Goal: Information Seeking & Learning: Check status

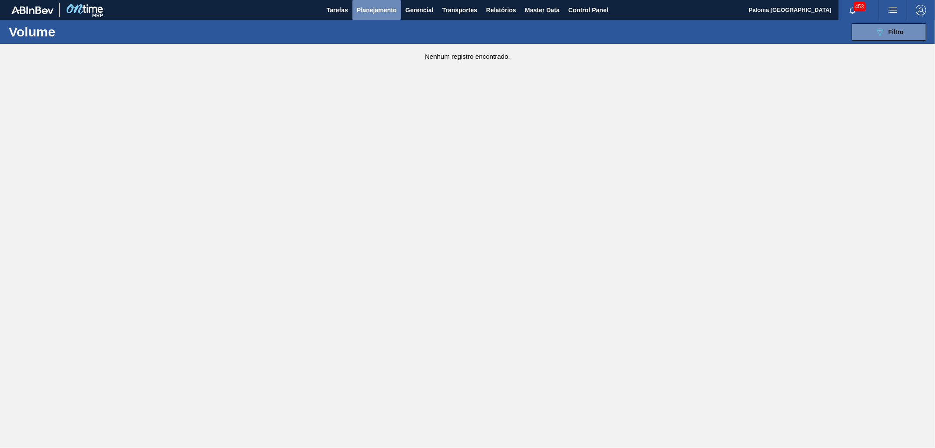
click at [390, 9] on span "Planejamento" at bounding box center [377, 10] width 40 height 11
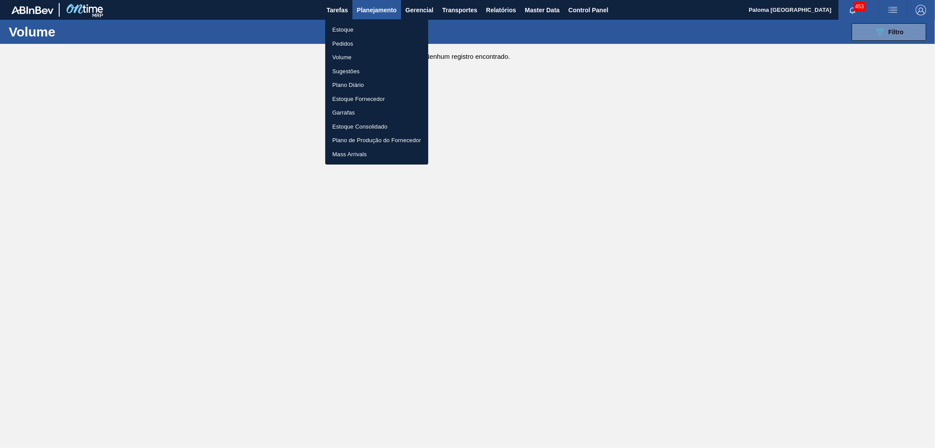
click at [353, 41] on li "Pedidos" at bounding box center [376, 44] width 103 height 14
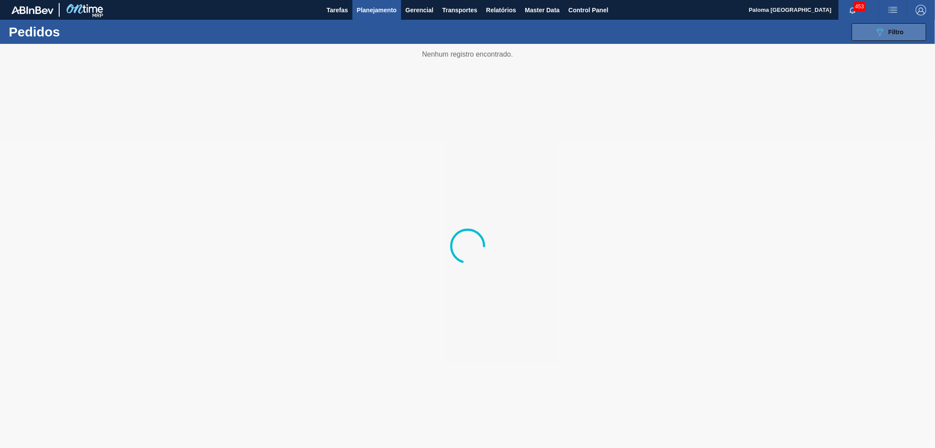
click at [878, 32] on icon at bounding box center [880, 31] width 7 height 7
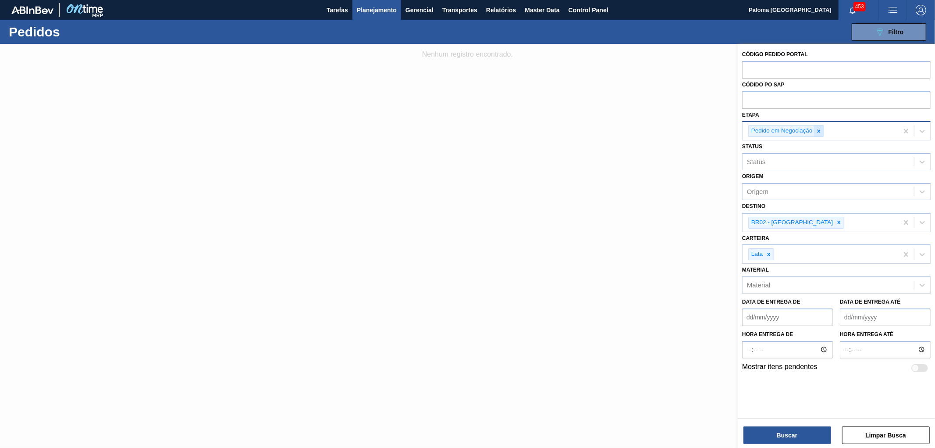
click at [819, 129] on icon at bounding box center [819, 131] width 6 height 6
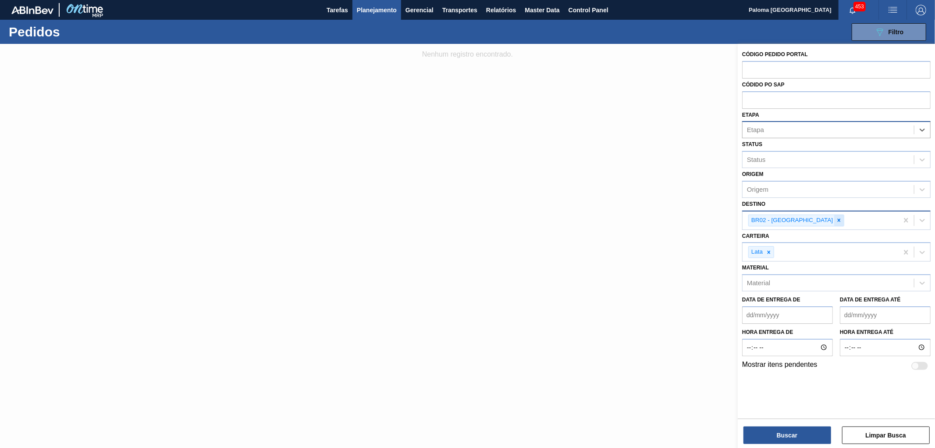
click at [836, 220] on icon at bounding box center [839, 220] width 6 height 6
click at [770, 245] on div at bounding box center [769, 250] width 10 height 11
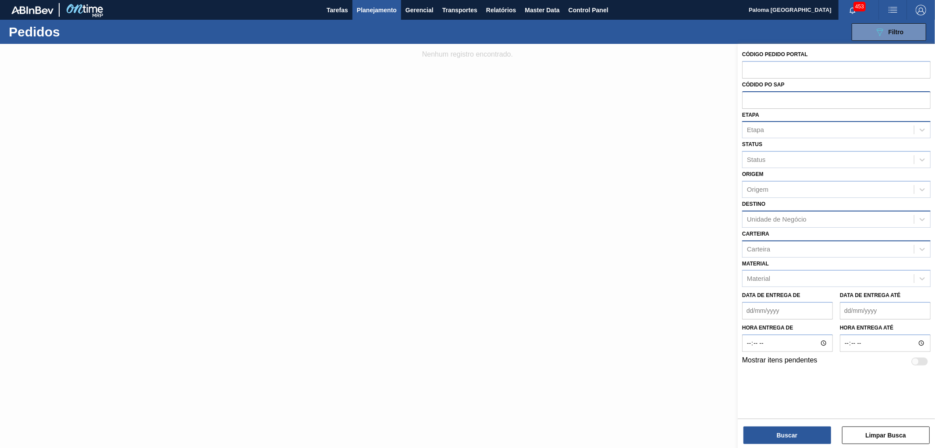
click at [758, 99] on input "text" at bounding box center [836, 99] width 189 height 17
type input "5800373397"
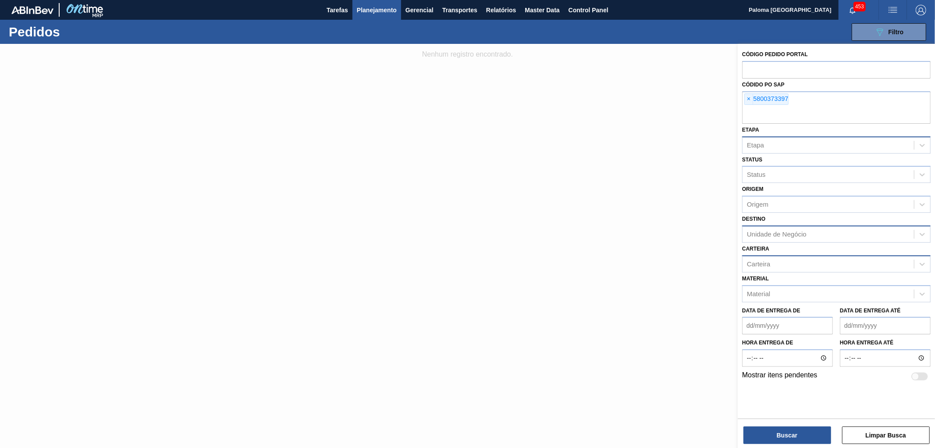
click at [779, 424] on div "Buscar Limpar Busca" at bounding box center [836, 430] width 197 height 25
click at [782, 432] on button "Buscar" at bounding box center [788, 435] width 88 height 18
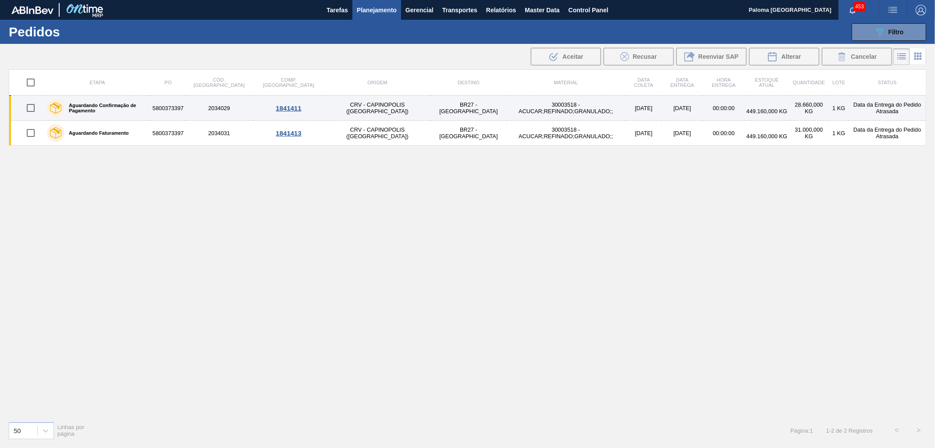
click at [185, 108] on td "5800373397" at bounding box center [168, 108] width 34 height 25
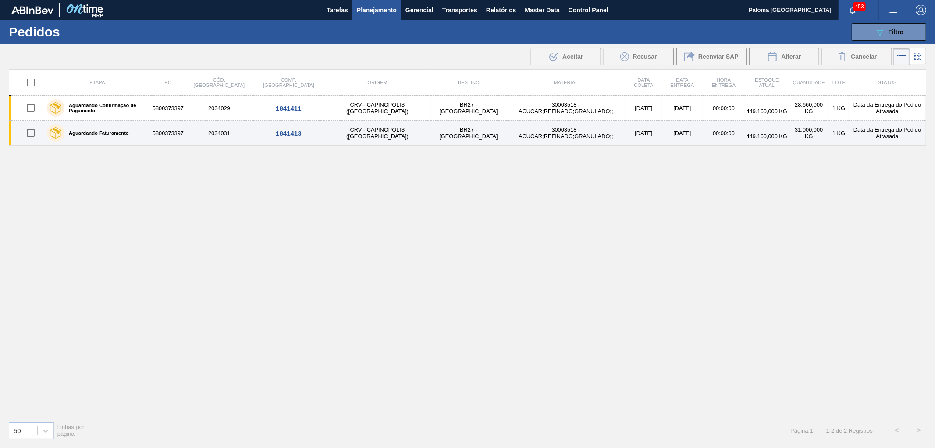
click at [150, 130] on div "Aguardando Faturamento" at bounding box center [97, 133] width 105 height 22
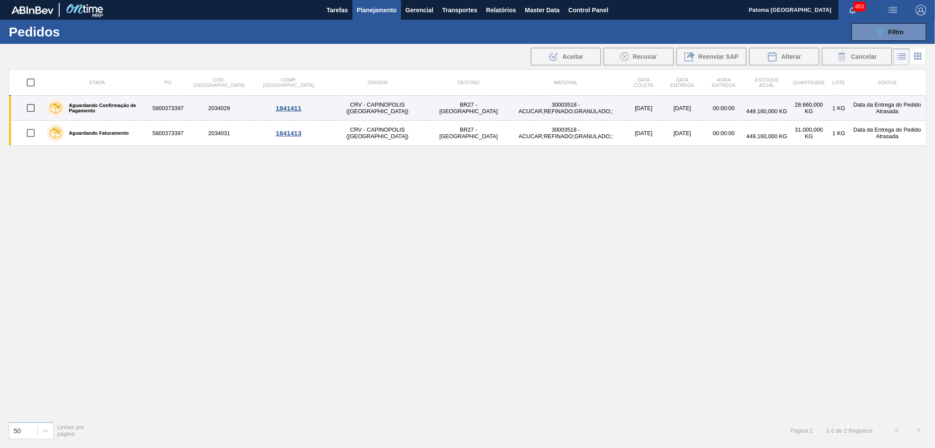
click at [239, 112] on td "2034029" at bounding box center [219, 108] width 68 height 25
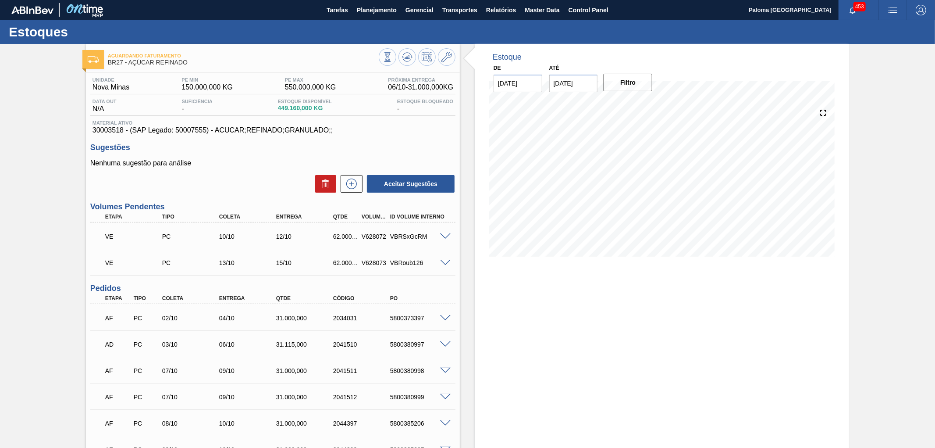
scroll to position [138, 0]
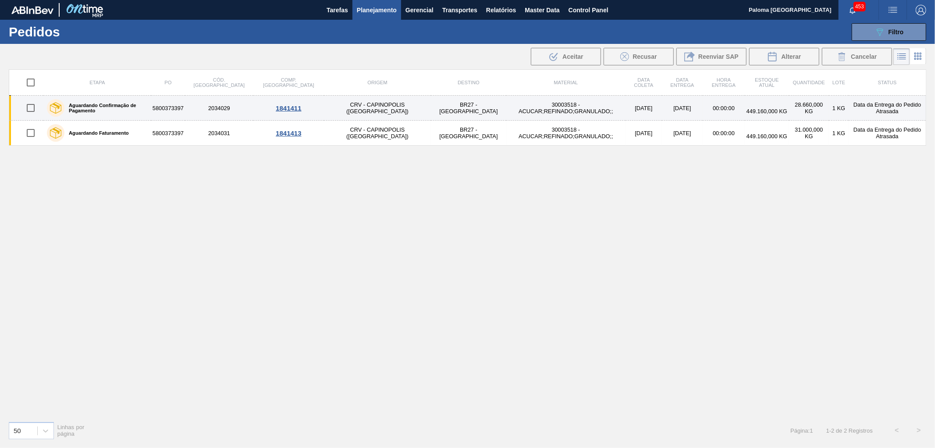
click at [244, 108] on td "2034029" at bounding box center [219, 108] width 68 height 25
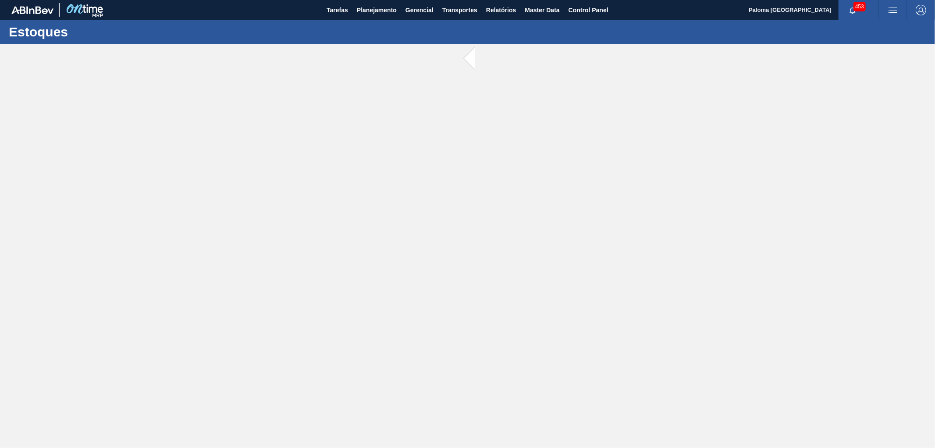
click at [244, 108] on main "Tarefas Planejamento Gerencial Transportes Relatórios Master Data Control Panel…" at bounding box center [467, 224] width 935 height 448
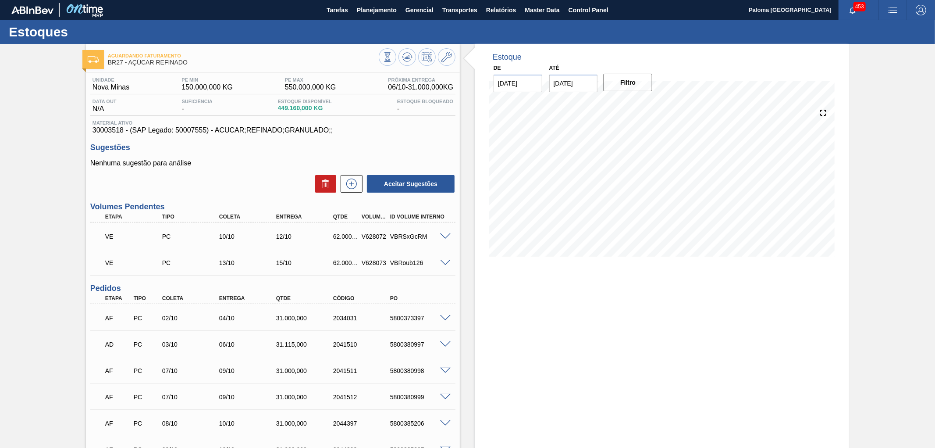
click at [519, 312] on div "Estoque De 06/10/2025 Até 20/10/2025 Filtro" at bounding box center [662, 315] width 374 height 542
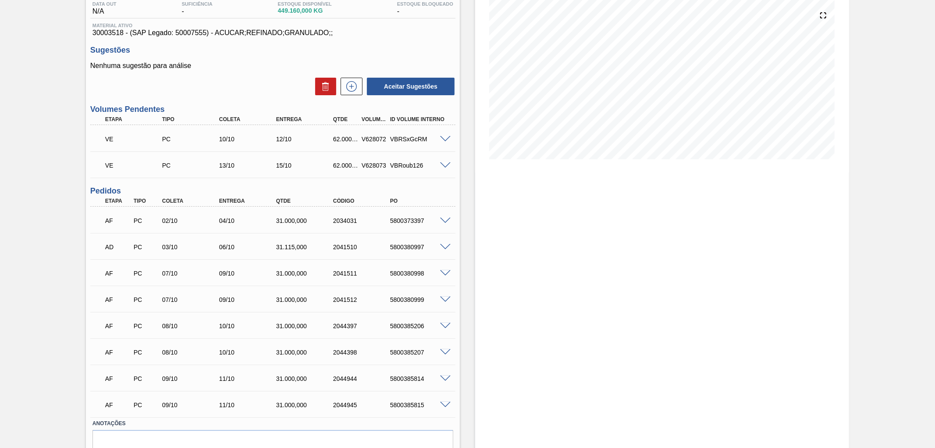
scroll to position [138, 0]
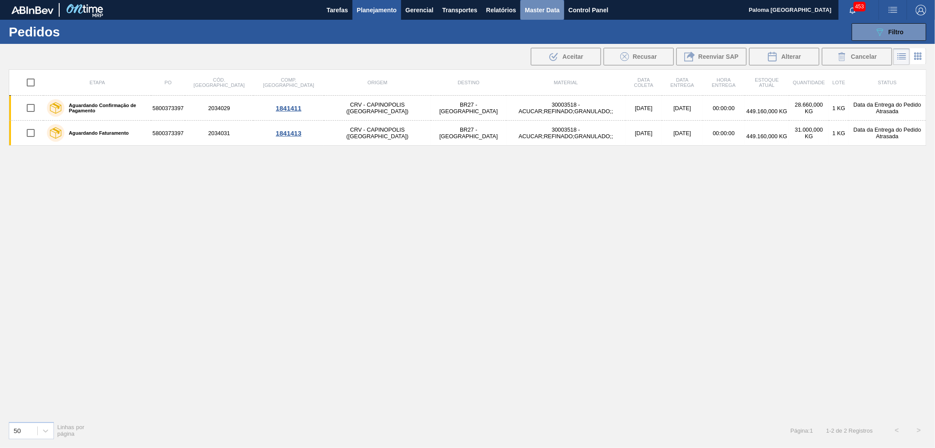
click at [543, 6] on span "Master Data" at bounding box center [542, 10] width 35 height 11
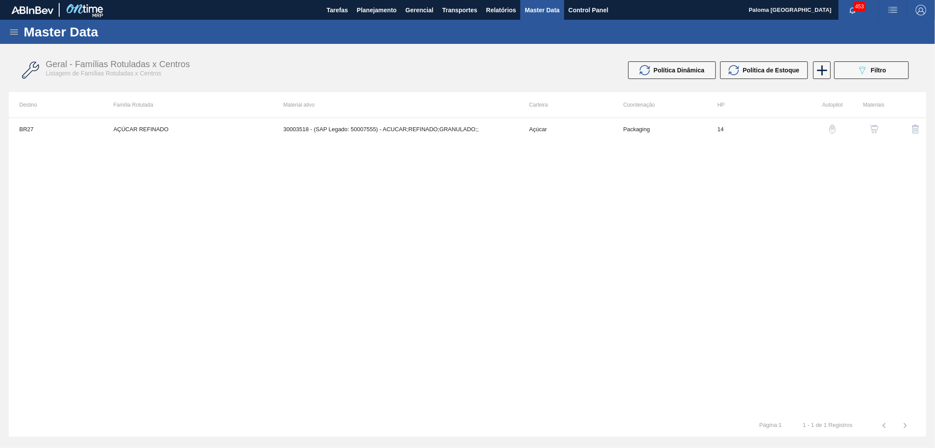
click at [9, 25] on div "Master Data" at bounding box center [467, 32] width 935 height 24
click at [9, 32] on icon at bounding box center [14, 32] width 11 height 11
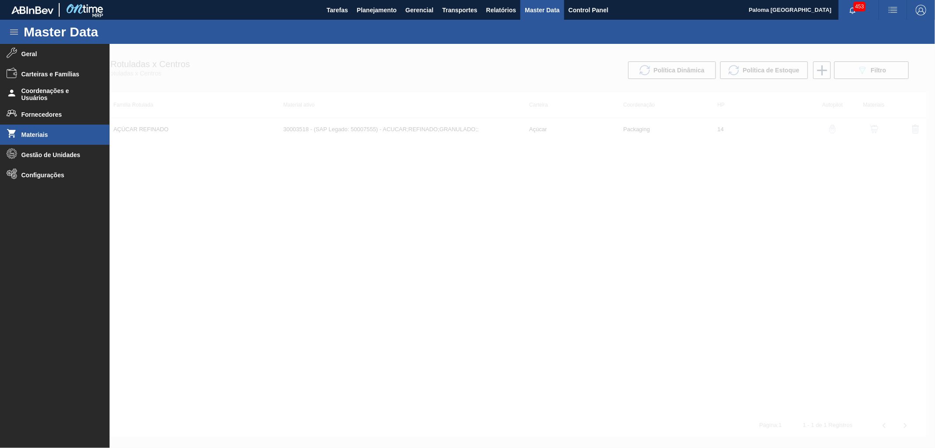
click at [45, 127] on li "Materiais" at bounding box center [55, 135] width 110 height 20
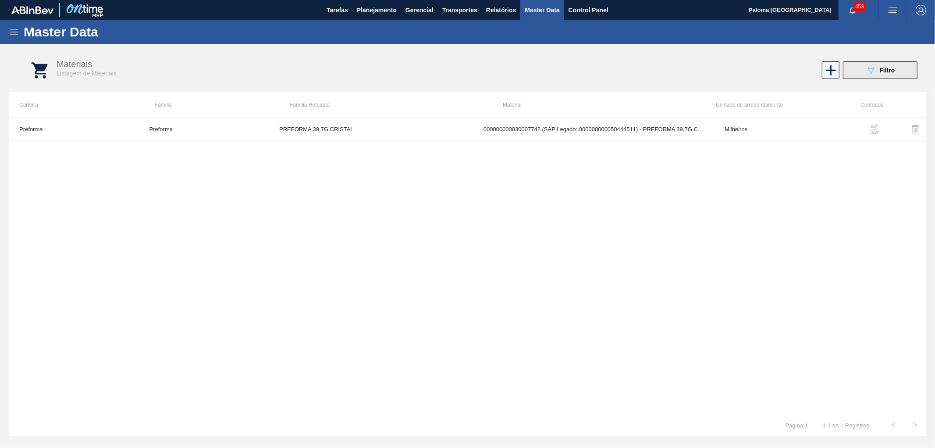
click at [860, 75] on button "089F7B8B-B2A5-4AFE-B5C0-19BA573D28AC Filtro" at bounding box center [880, 70] width 75 height 18
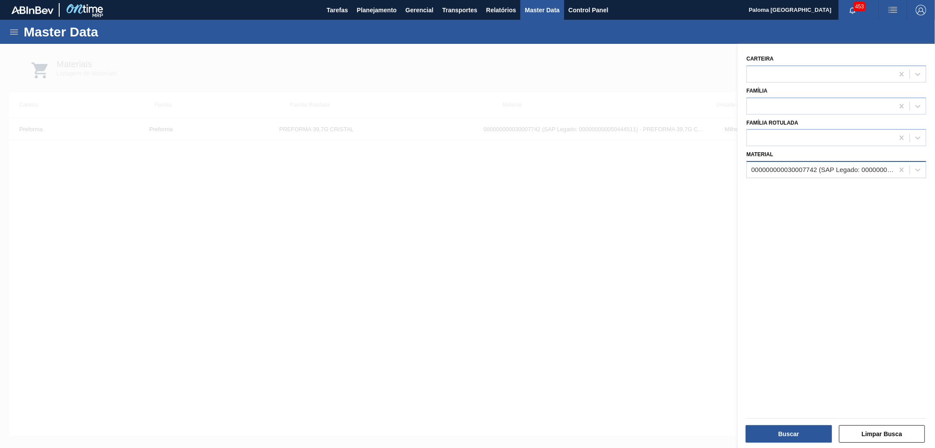
click at [835, 167] on div "000000000030007742 (SAP Legado: 000000000050444511) - PREFORMA 39,7G CRISTAL RE…" at bounding box center [822, 169] width 143 height 7
type input "30036931"
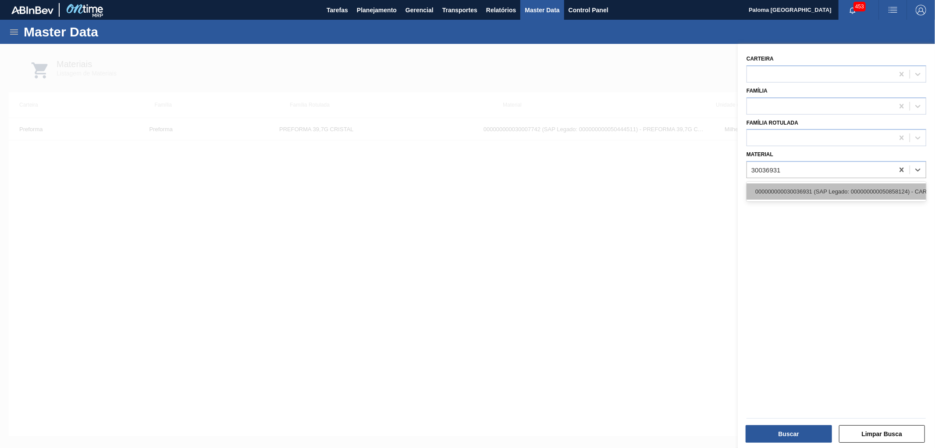
click at [810, 186] on div "000000000030036931 (SAP Legado: 000000000050858124) - CART SPATEN 355ML C6 NO L…" at bounding box center [837, 191] width 180 height 16
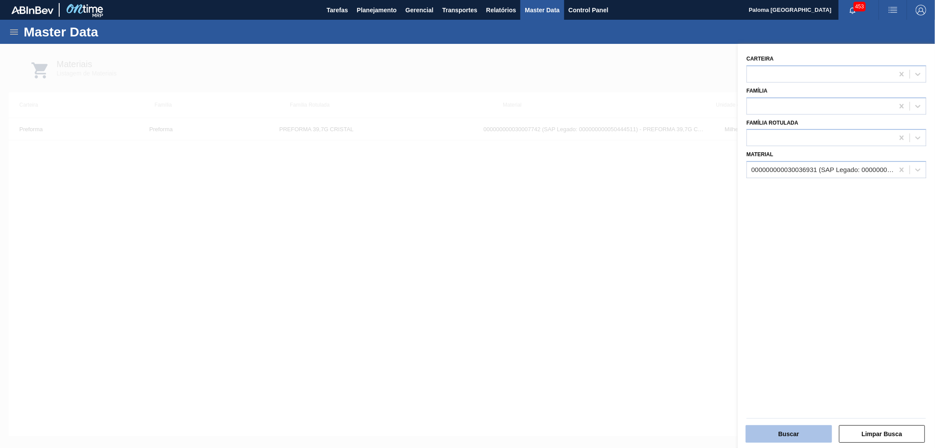
drag, startPoint x: 772, startPoint y: 436, endPoint x: 777, endPoint y: 432, distance: 6.6
click at [777, 432] on button "Buscar" at bounding box center [789, 434] width 86 height 18
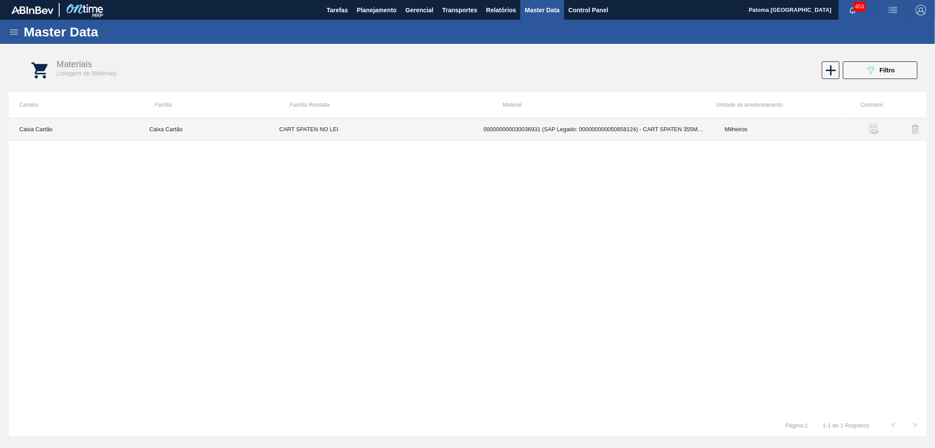
click at [637, 132] on td "000000000030036931 (SAP Legado: 000000000050858124) - CART SPATEN 355ML C6 NO L…" at bounding box center [593, 129] width 241 height 22
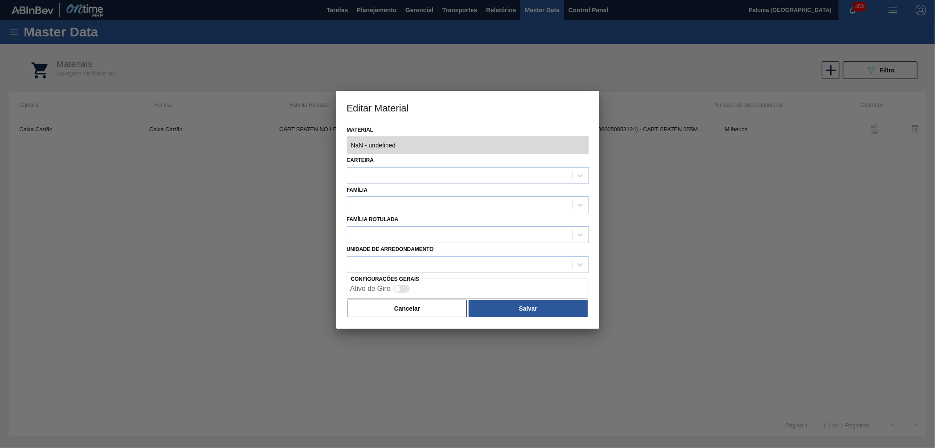
type input "30036931 - 000000000030036931 (SAP Legado: 000000000050858124) - CART SPATEN 35…"
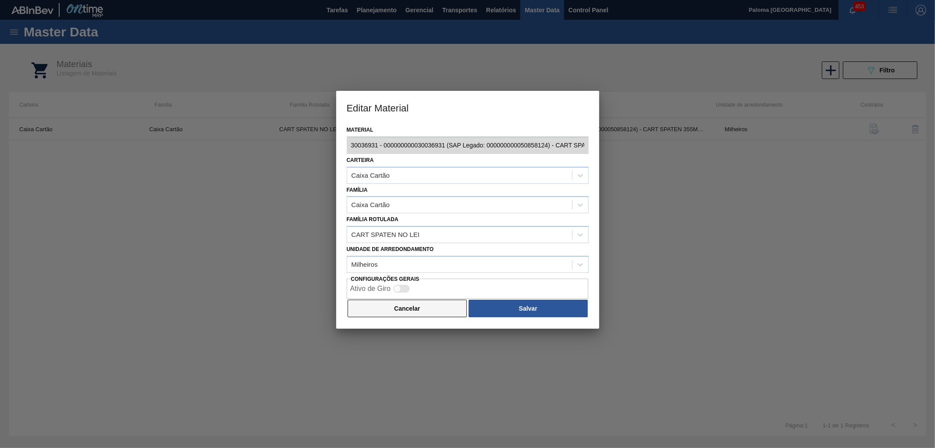
click at [411, 303] on button "Cancelar" at bounding box center [408, 308] width 120 height 18
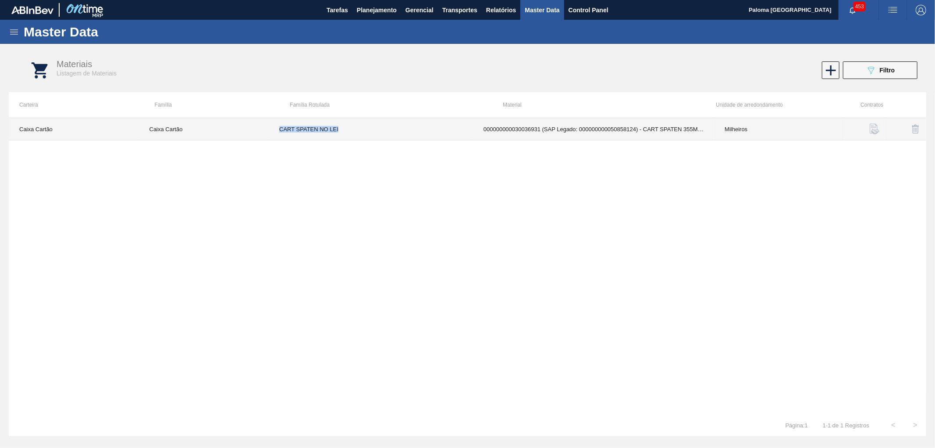
drag, startPoint x: 341, startPoint y: 127, endPoint x: 277, endPoint y: 132, distance: 64.2
click at [277, 132] on td "CART SPATEN NO LEI" at bounding box center [371, 129] width 204 height 22
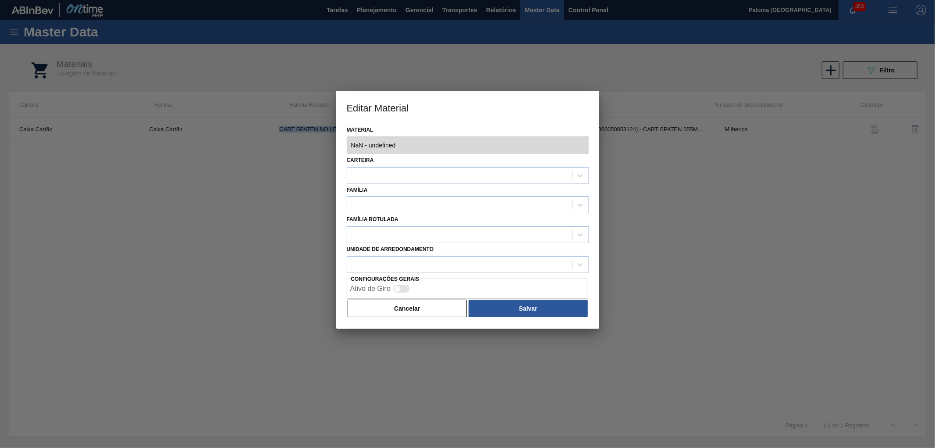
type input "30036931 - 000000000030036931 (SAP Legado: 000000000050858124) - CART SPATEN 35…"
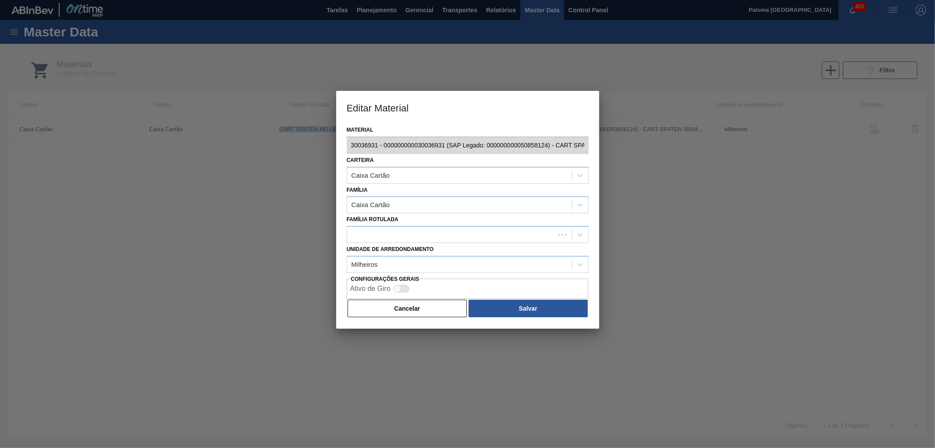
copy td "CART SPATEN NO LEI"
drag, startPoint x: 442, startPoint y: 303, endPoint x: 227, endPoint y: 187, distance: 244.6
click at [419, 296] on div "Material 30036931 - 000000000030036931 (SAP Legado: 000000000050858124) - CART …" at bounding box center [467, 226] width 263 height 205
click at [15, 29] on div at bounding box center [467, 224] width 935 height 448
drag, startPoint x: 435, startPoint y: 307, endPoint x: 77, endPoint y: 121, distance: 403.9
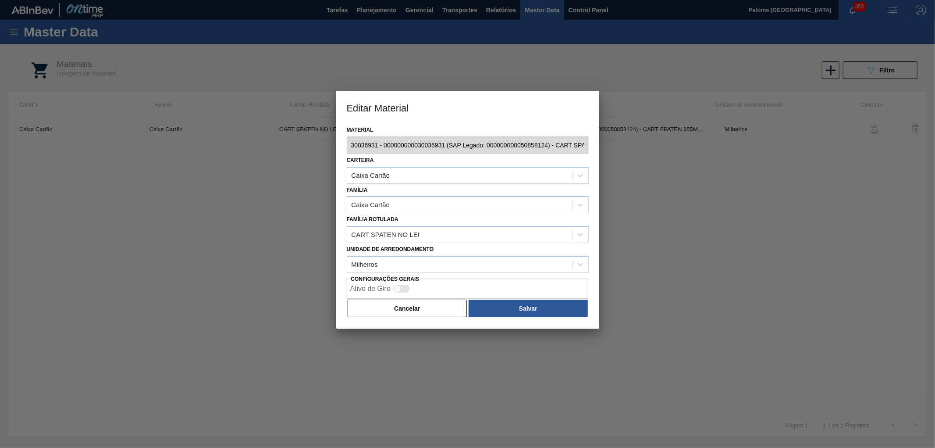
click at [430, 307] on button "Cancelar" at bounding box center [408, 308] width 120 height 18
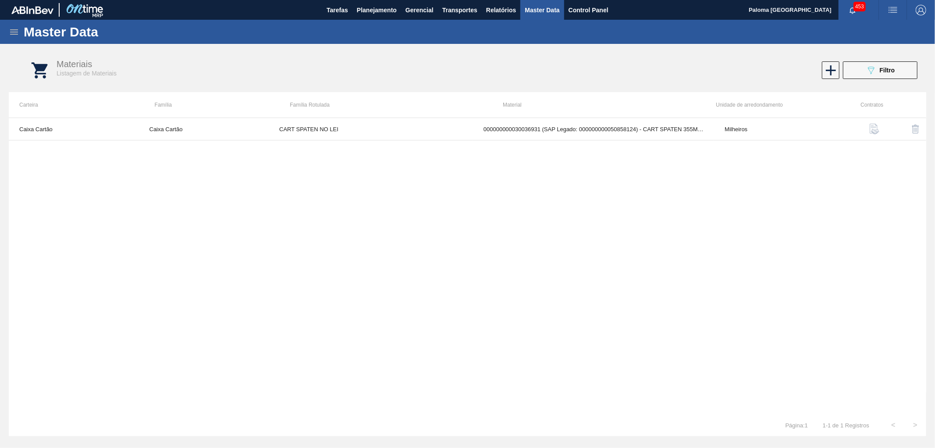
click at [14, 32] on icon at bounding box center [14, 31] width 8 height 5
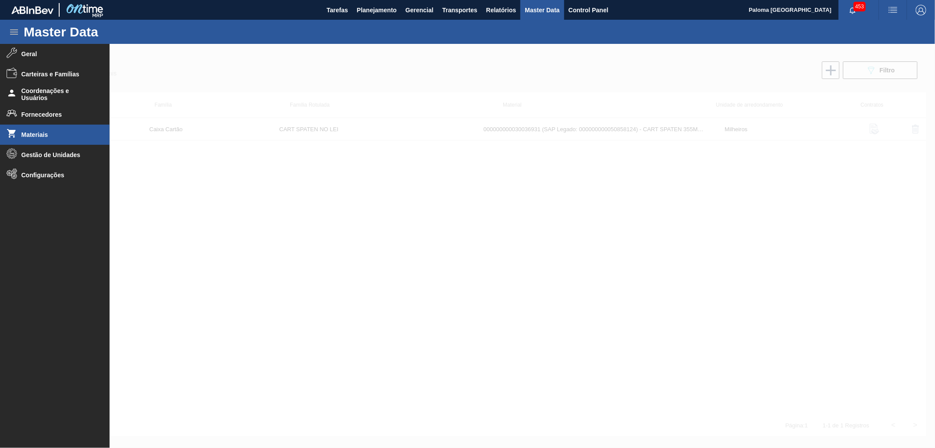
click at [21, 50] on span "Geral" at bounding box center [57, 53] width 72 height 7
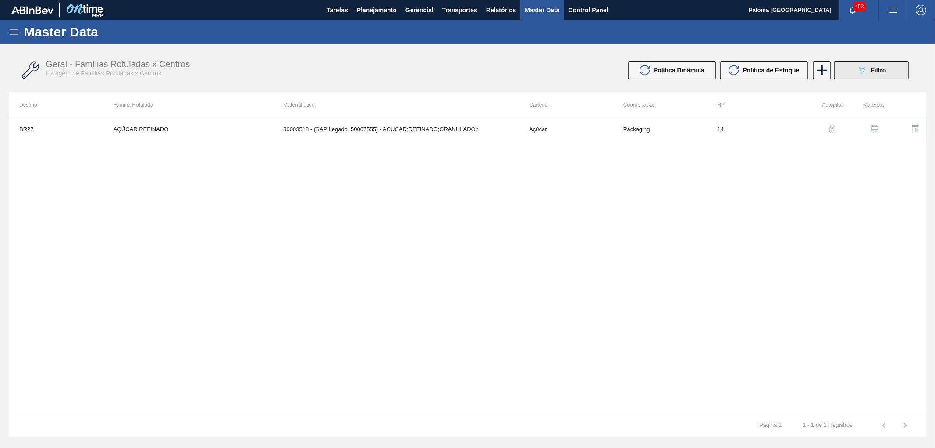
click at [850, 69] on button "089F7B8B-B2A5-4AFE-B5C0-19BA573D28AC Filtro" at bounding box center [871, 70] width 75 height 18
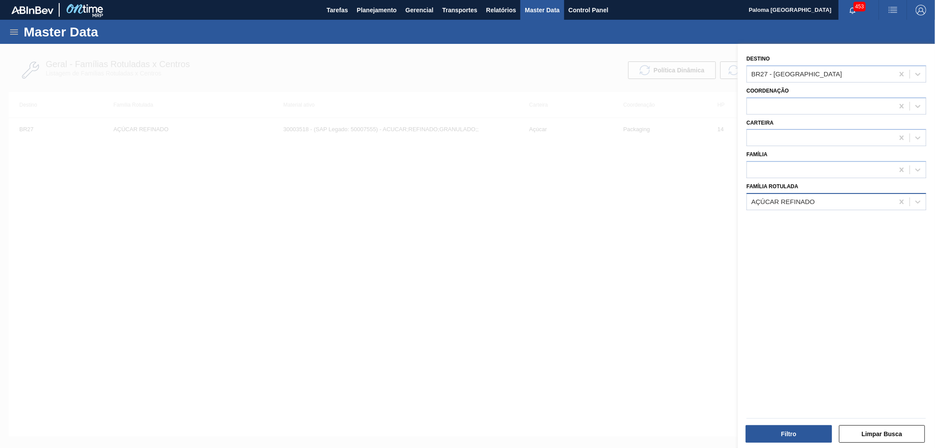
click at [775, 203] on div "AÇÚCAR REFINADO" at bounding box center [783, 201] width 64 height 7
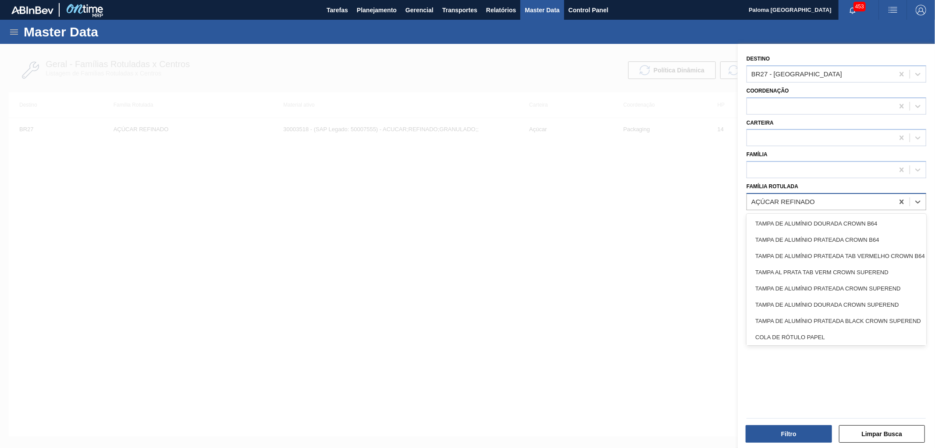
paste Rotulada "CART SPATEN NO LEI"
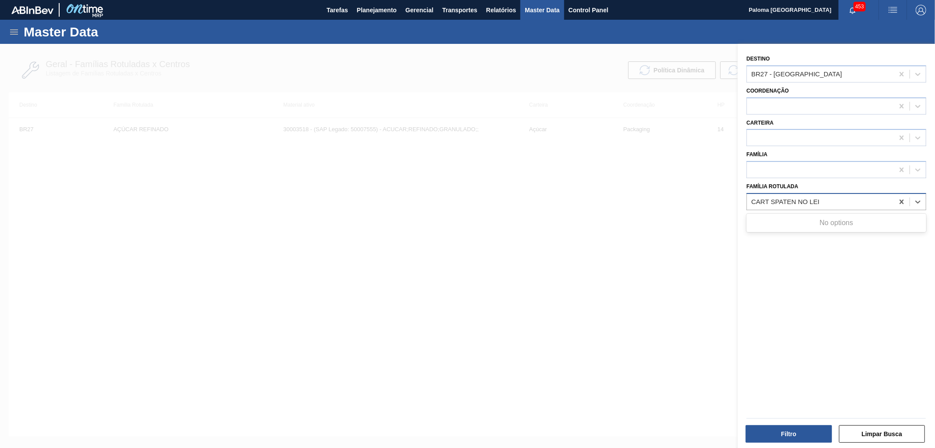
type Rotulada "CART SPATEN NO LEI"
click at [12, 30] on icon at bounding box center [14, 32] width 11 height 11
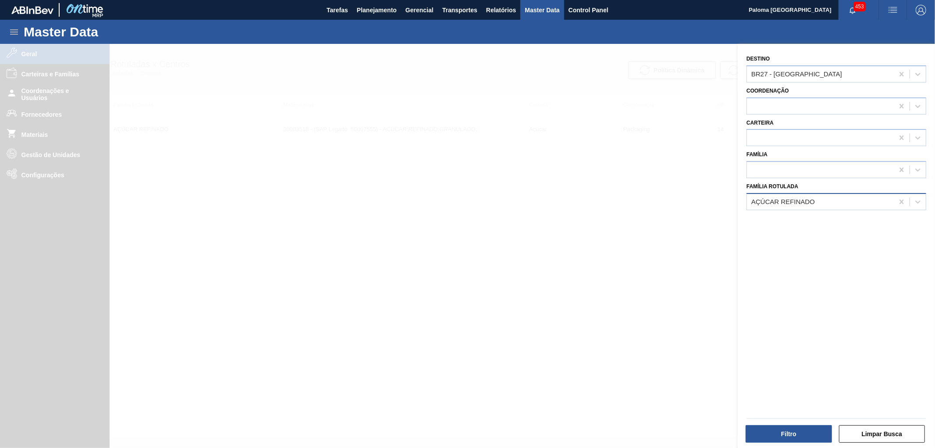
click at [45, 128] on div at bounding box center [467, 268] width 935 height 448
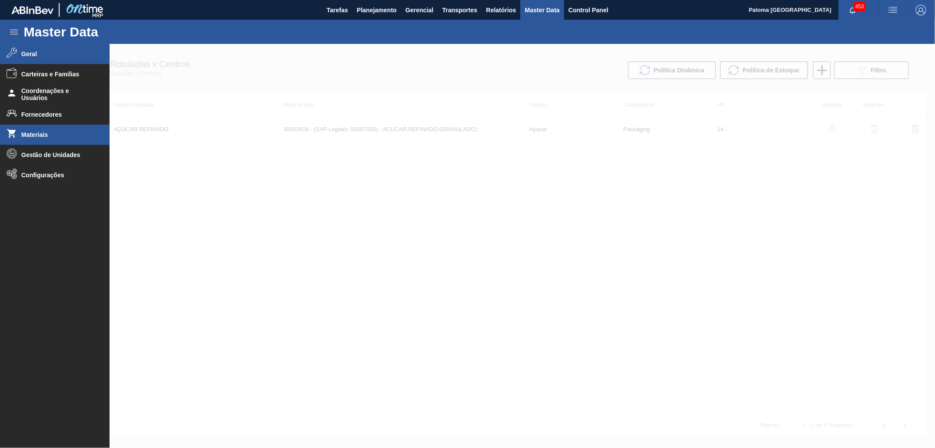
click at [44, 132] on span "Materiais" at bounding box center [57, 134] width 72 height 7
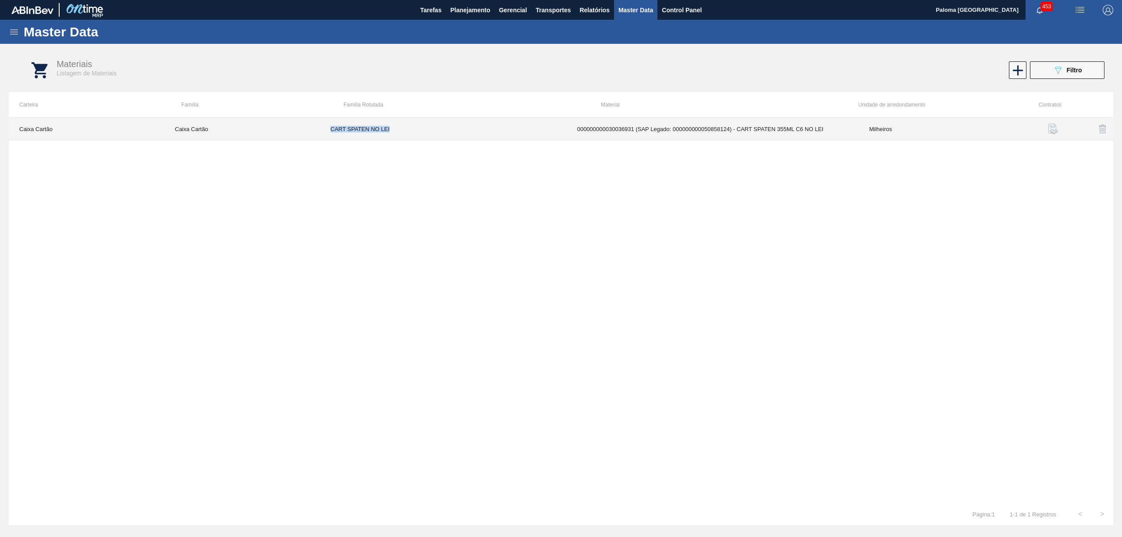
drag, startPoint x: 411, startPoint y: 131, endPoint x: 318, endPoint y: 130, distance: 93.4
click at [318, 130] on tr "Caixa Cartão Caixa Cartão CART SPATEN NO LEI 000000000030036931 (SAP Legado: 00…" at bounding box center [561, 129] width 1105 height 22
copy tr "Caixa Cartão CART SPATEN NO LEI"
drag, startPoint x: 577, startPoint y: 131, endPoint x: 633, endPoint y: 132, distance: 56.1
click at [633, 132] on td "000000000030036931 (SAP Legado: 000000000050858124) - CART SPATEN 355ML C6 NO L…" at bounding box center [713, 129] width 292 height 22
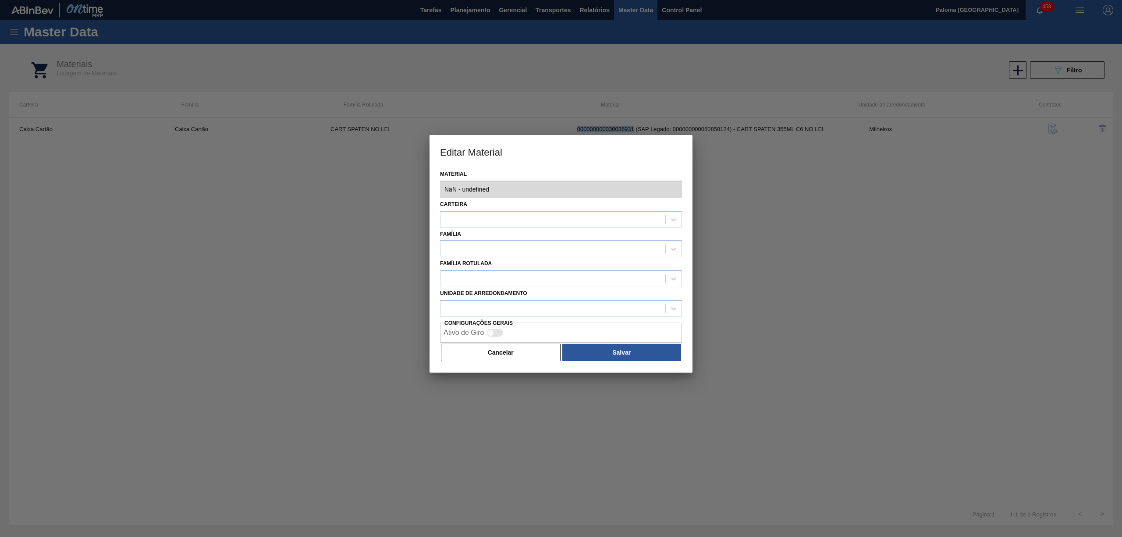
type input "30036931 - 000000000030036931 (SAP Legado: 000000000050858124) - CART SPATEN 35…"
copy td "000000000030036931"
click at [507, 353] on button "Cancelar" at bounding box center [501, 353] width 120 height 18
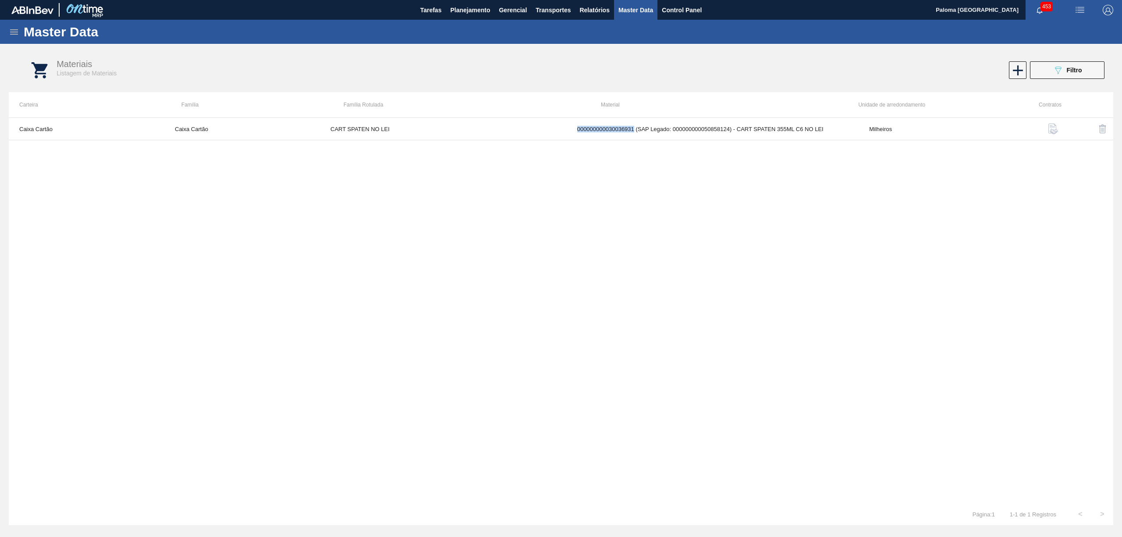
click at [13, 32] on icon at bounding box center [14, 31] width 8 height 5
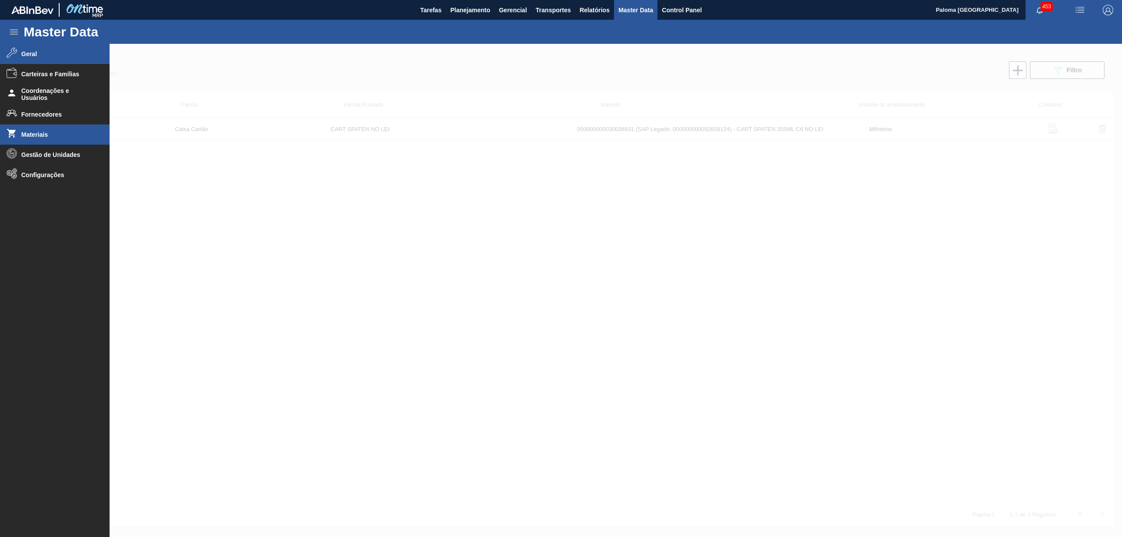
click at [21, 59] on li "Geral" at bounding box center [55, 54] width 110 height 20
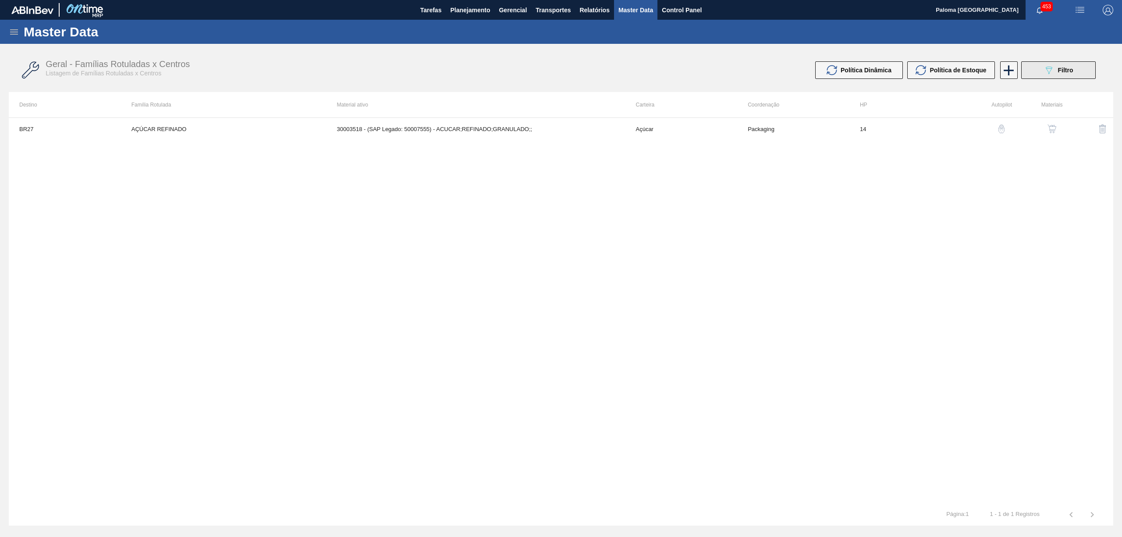
click at [935, 73] on icon "089F7B8B-B2A5-4AFE-B5C0-19BA573D28AC" at bounding box center [1049, 70] width 11 height 11
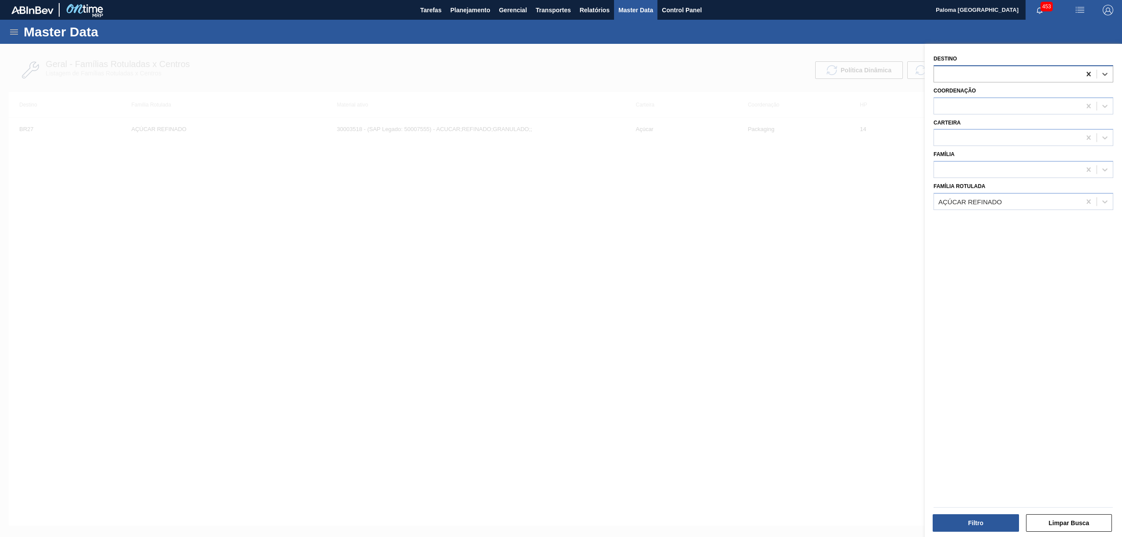
click at [935, 75] on icon at bounding box center [1089, 74] width 4 height 4
click at [935, 200] on div "AÇÚCAR REFINADO" at bounding box center [1007, 201] width 147 height 13
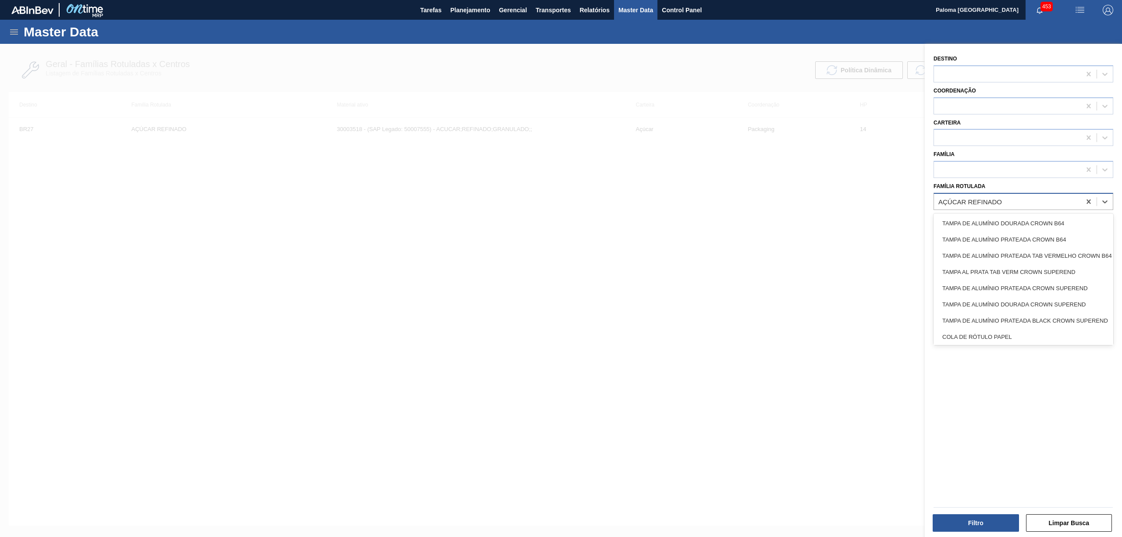
paste Rotulada "CART SPATEN NO LEI"
type Rotulada "CART SPATEN NO LEI"
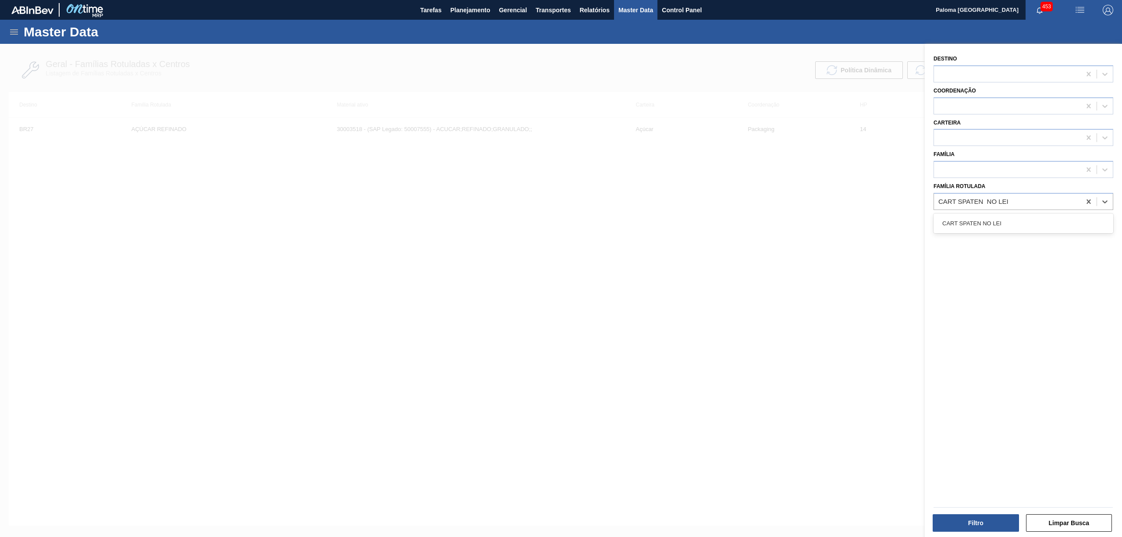
drag, startPoint x: 998, startPoint y: 226, endPoint x: 978, endPoint y: 305, distance: 81.2
click at [935, 227] on div "CART SPATEN NO LEI" at bounding box center [1024, 223] width 180 height 16
click at [935, 447] on button "Filtro" at bounding box center [976, 523] width 86 height 18
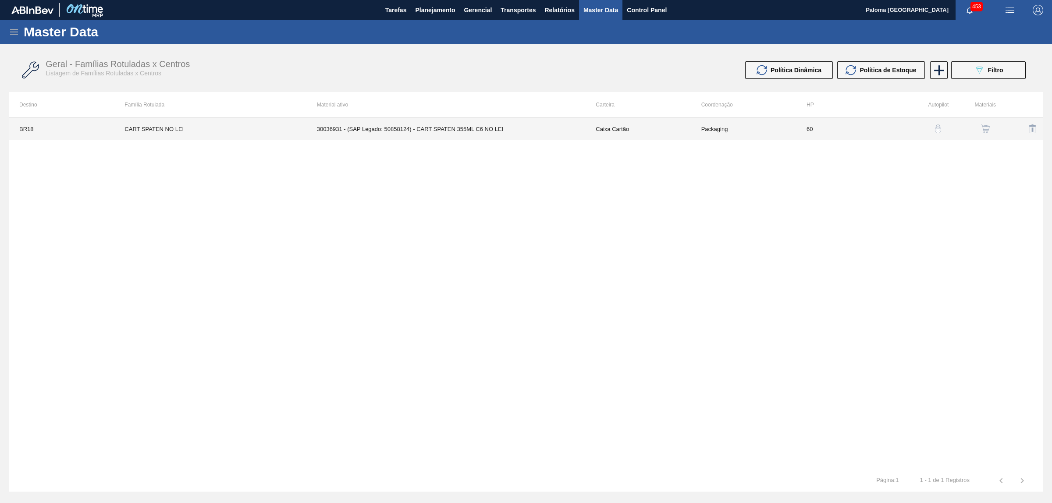
click at [461, 131] on td "30036931 - (SAP Legado: 50858124) - CART SPATEN 355ML C6 NO LEI" at bounding box center [445, 129] width 279 height 22
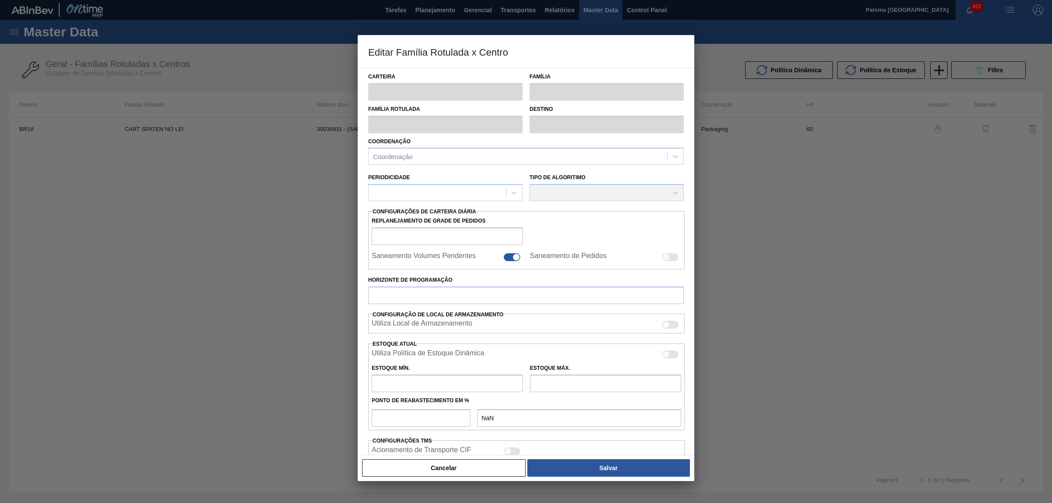
type input "Caixa Cartão"
type input "CART SPATEN NO LEI"
type input "BR18 - Pernambuco"
type input "60"
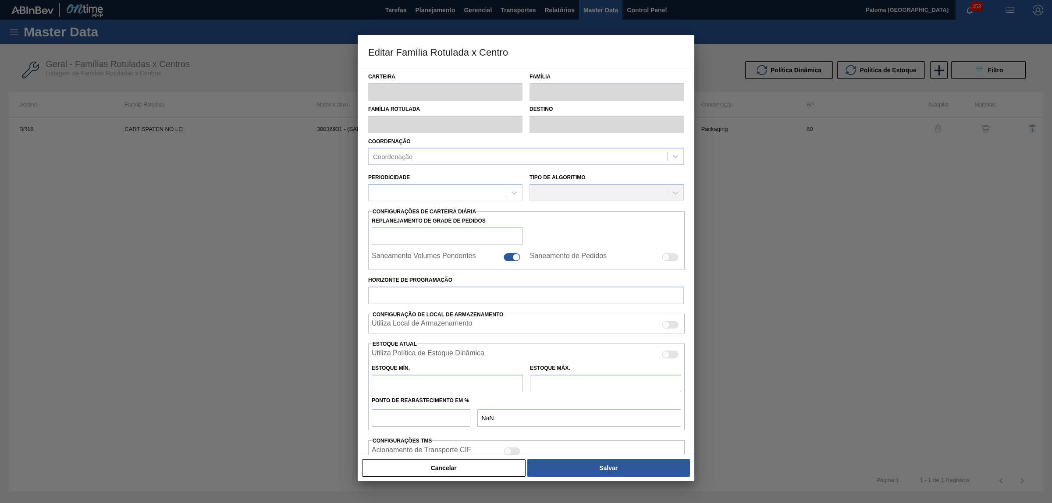
type input "0"
type input "100"
type input "0,000"
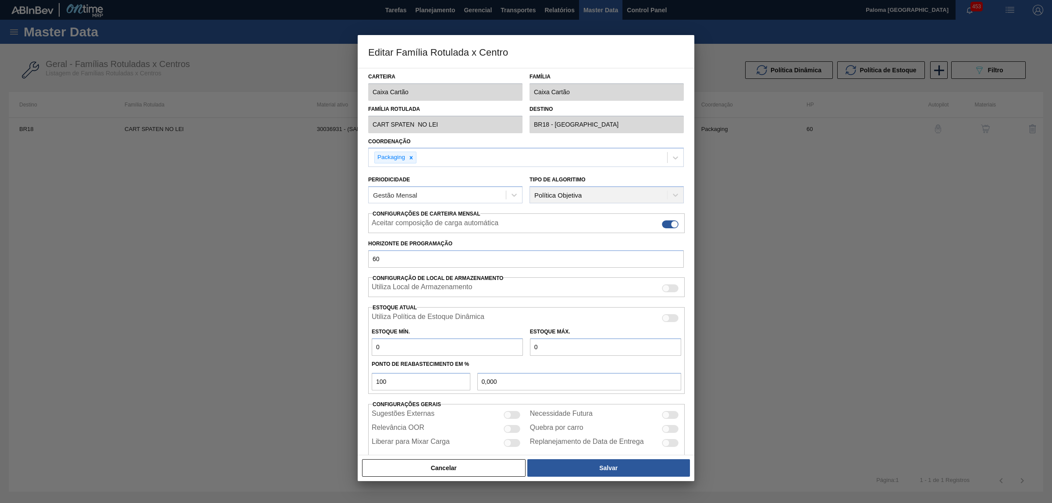
click at [460, 447] on div "Cancelar Salvar" at bounding box center [526, 468] width 337 height 26
click at [512, 447] on button "Cancelar" at bounding box center [444, 468] width 164 height 18
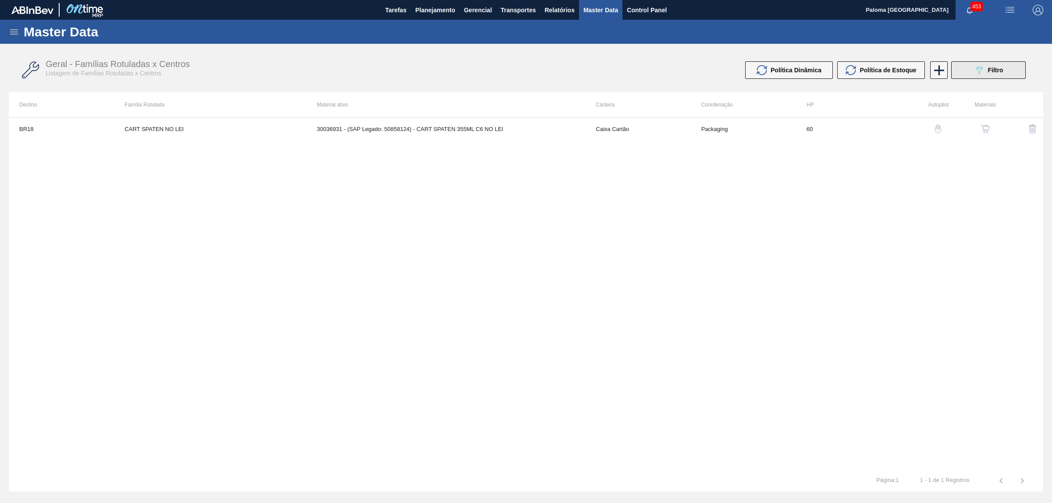
click at [935, 70] on icon "089F7B8B-B2A5-4AFE-B5C0-19BA573D28AC" at bounding box center [979, 70] width 11 height 11
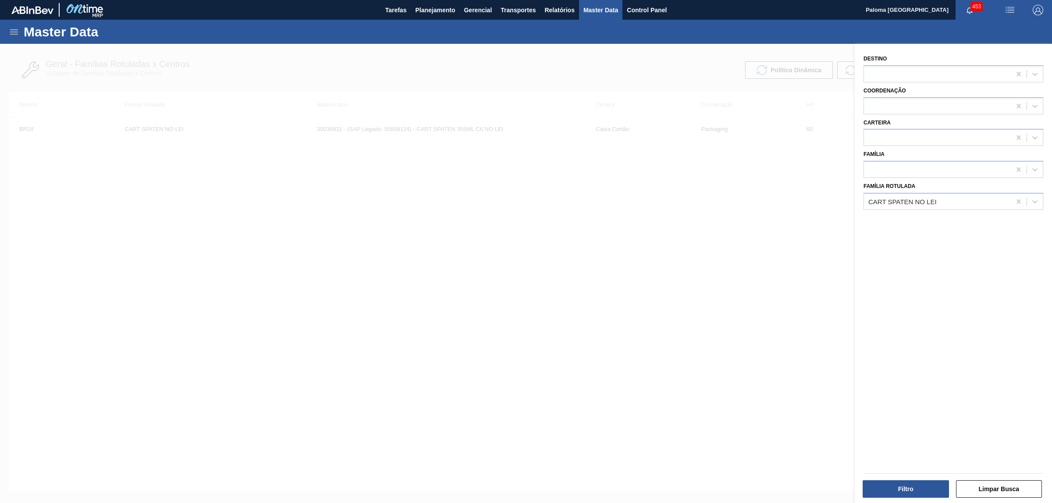
drag, startPoint x: 761, startPoint y: 266, endPoint x: 873, endPoint y: 183, distance: 139.6
click at [770, 264] on div at bounding box center [526, 295] width 1052 height 503
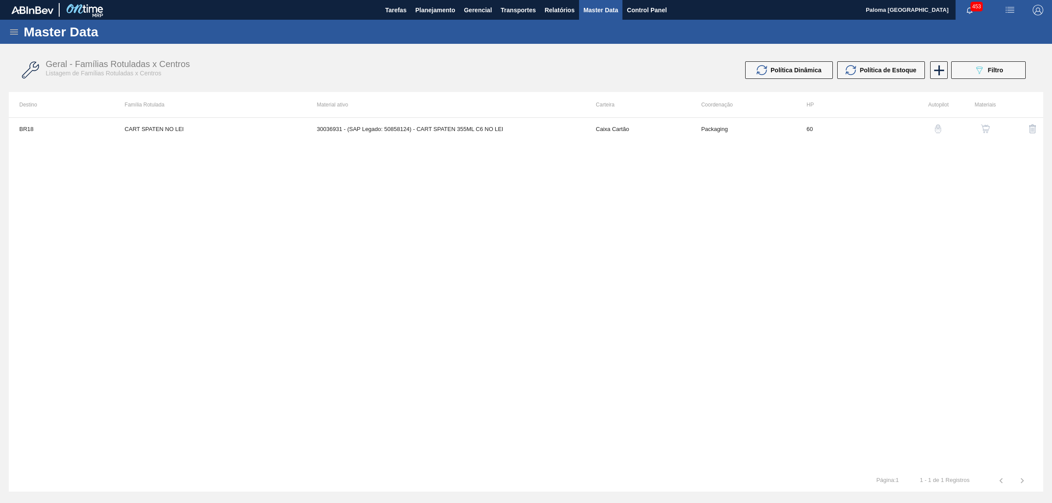
click at [935, 128] on img "button" at bounding box center [985, 129] width 9 height 9
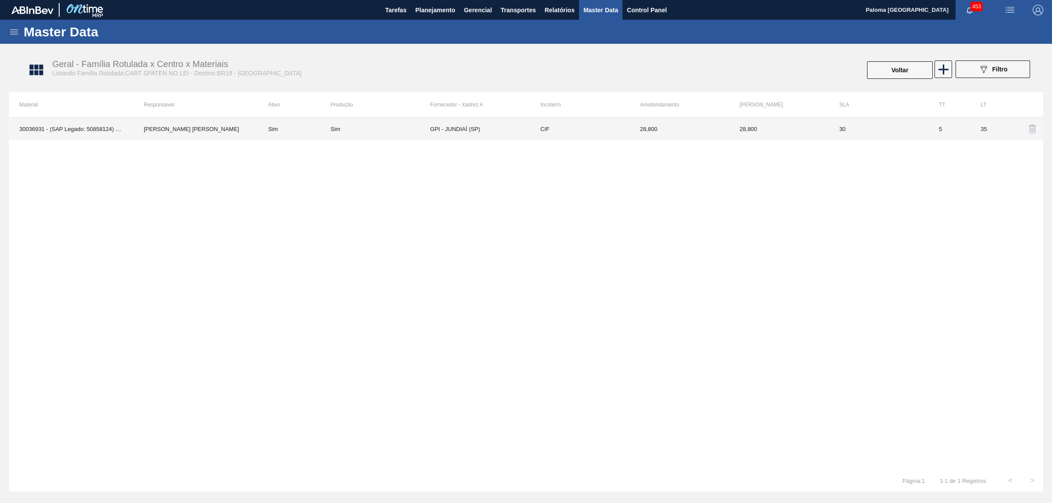
click at [514, 128] on td "GPI - JUNDIAÍ (SP)" at bounding box center [480, 129] width 100 height 22
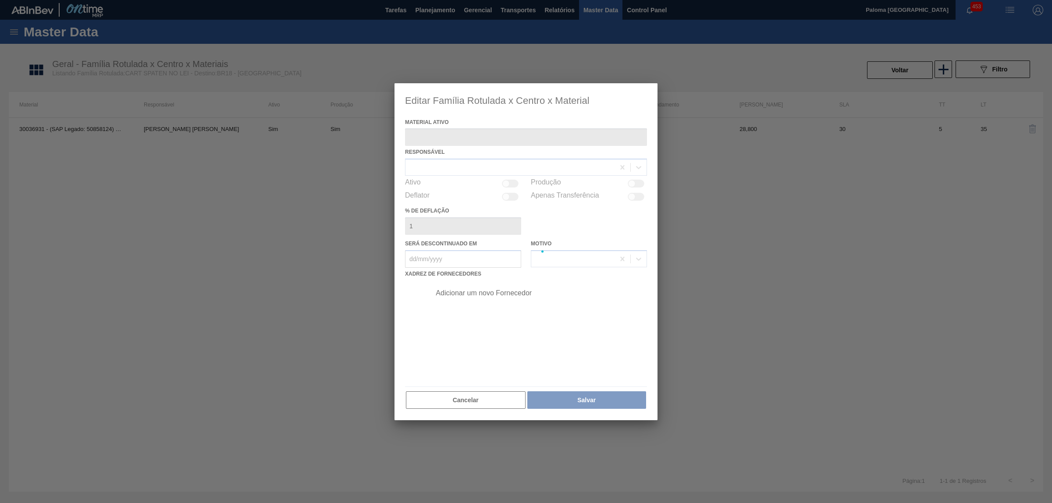
type ativo "30036931 - (SAP Legado: 50858124) - CART SPATEN 355ML C6 NO LEI"
checkbox input "true"
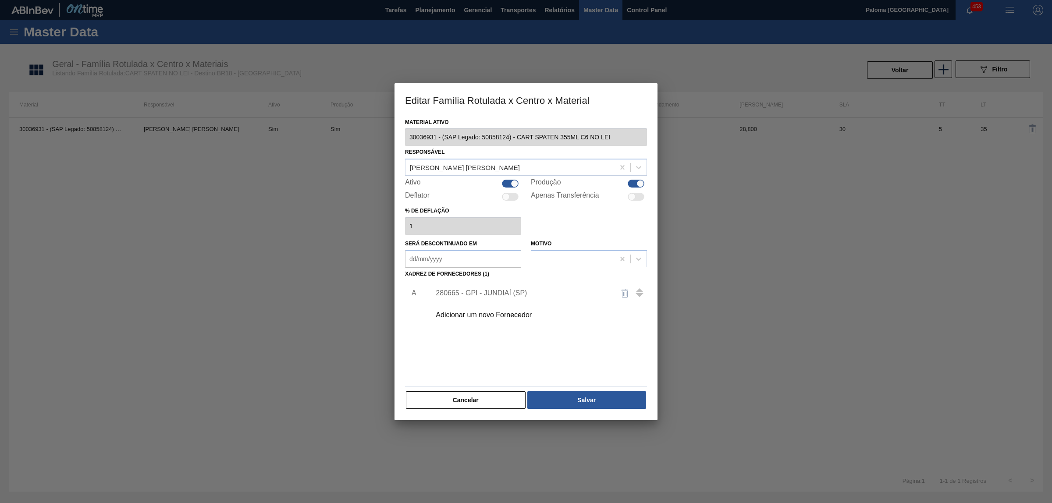
click at [477, 410] on div "Material ativo 30036931 - (SAP Legado: 50858124) - CART SPATEN 355ML C6 NO LEI …" at bounding box center [526, 268] width 263 height 305
click at [480, 404] on button "Cancelar" at bounding box center [466, 400] width 120 height 18
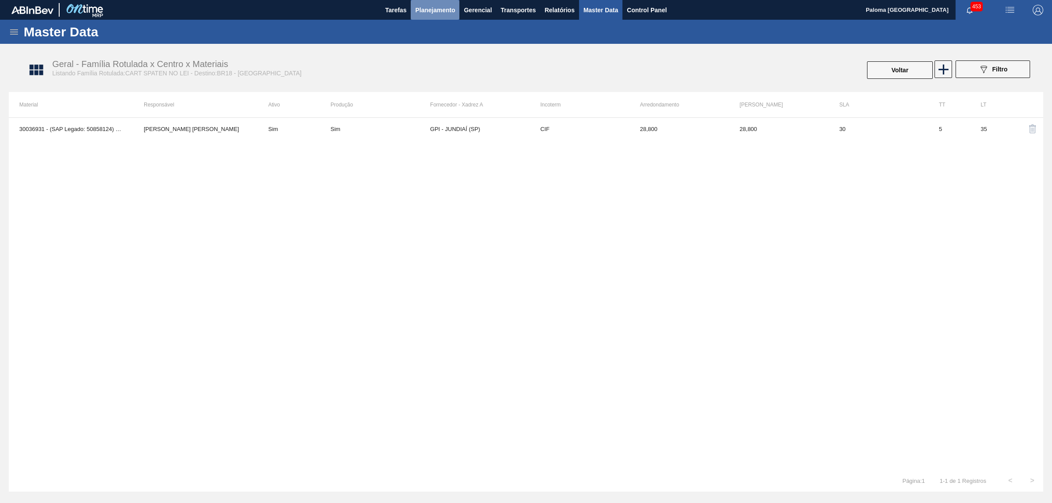
click at [438, 12] on span "Planejamento" at bounding box center [435, 10] width 40 height 11
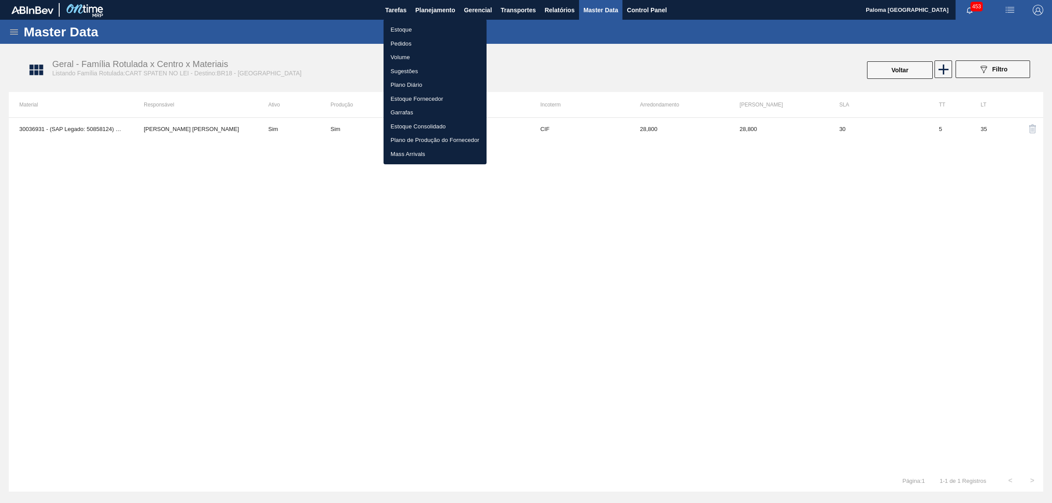
click at [398, 43] on li "Pedidos" at bounding box center [435, 44] width 103 height 14
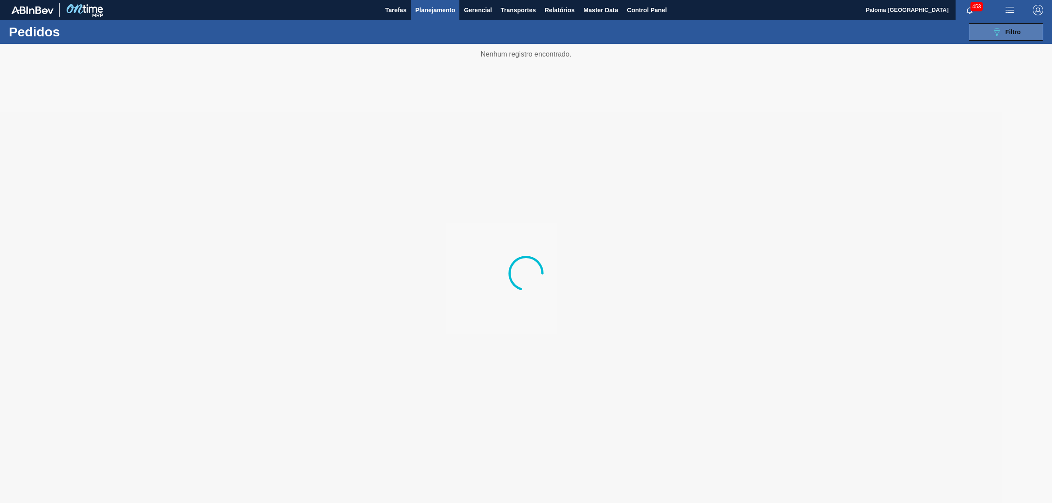
click at [935, 35] on icon at bounding box center [997, 31] width 7 height 7
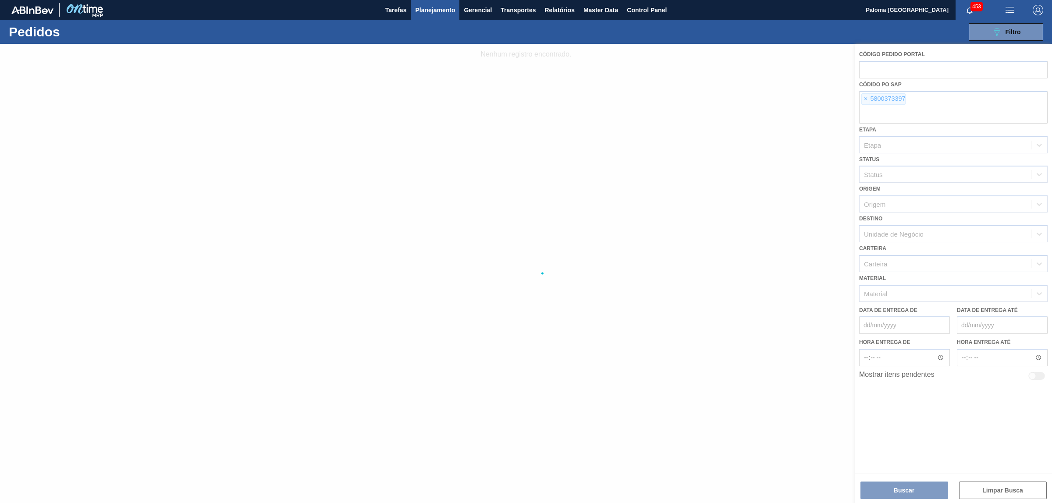
click at [865, 99] on div at bounding box center [526, 273] width 1052 height 459
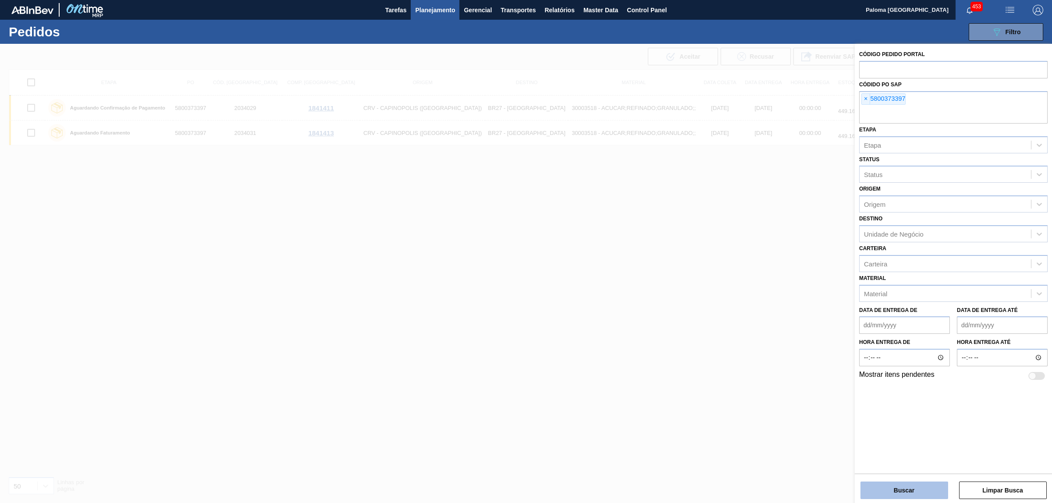
click at [910, 447] on button "Buscar" at bounding box center [905, 491] width 88 height 18
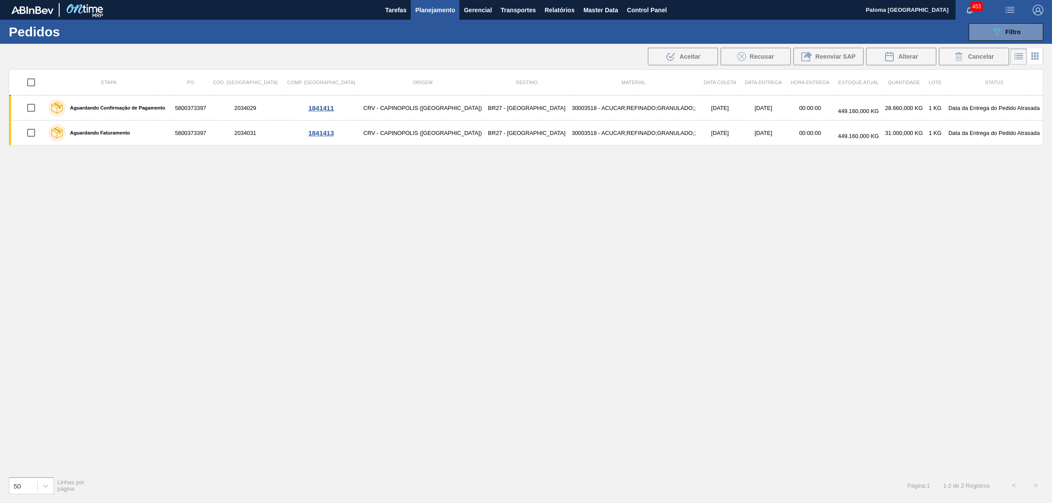
click at [352, 375] on div "Etapa PO Cód. Pedido Comp. Carga Origem Destino Material Data coleta Data Entre…" at bounding box center [526, 269] width 1035 height 400
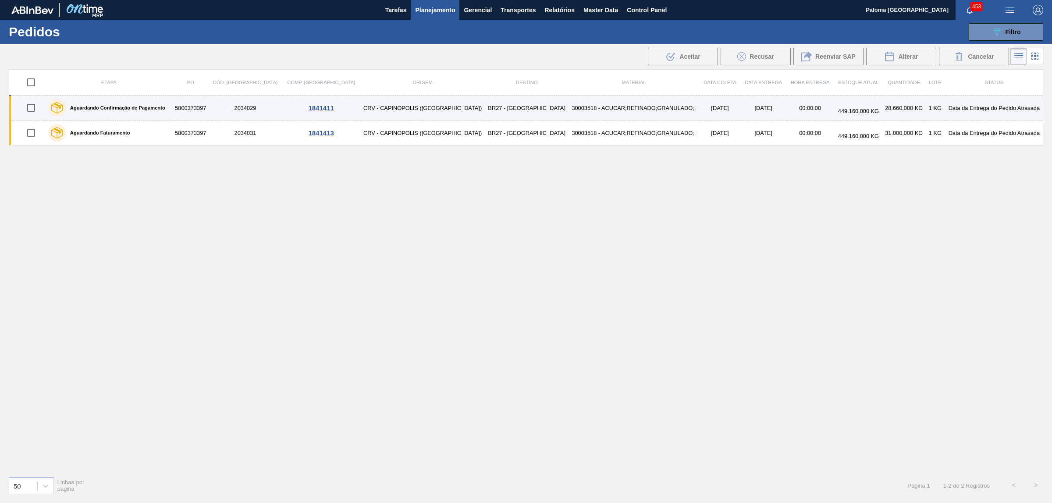
click at [317, 108] on div "1841411" at bounding box center [321, 107] width 75 height 7
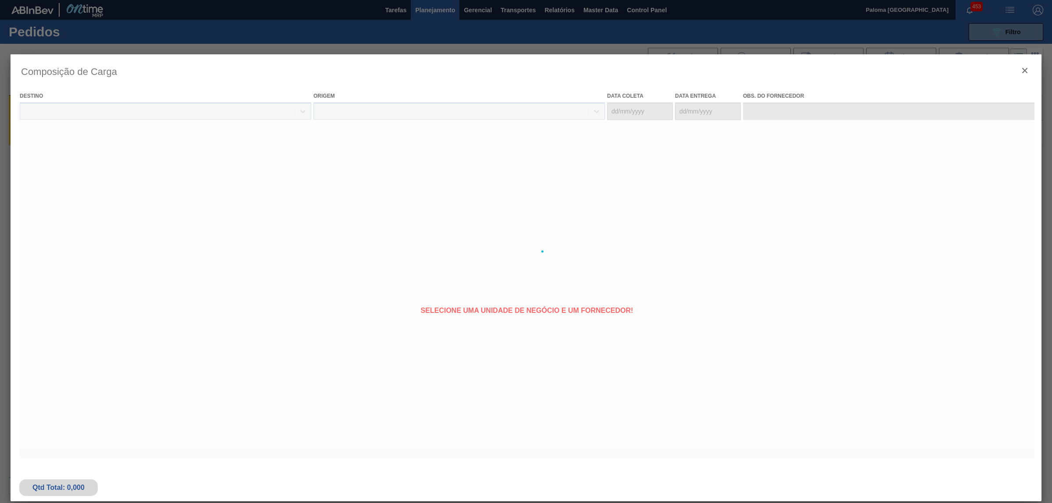
type coleta "30/09/2025"
type Entrega "[DATE]"
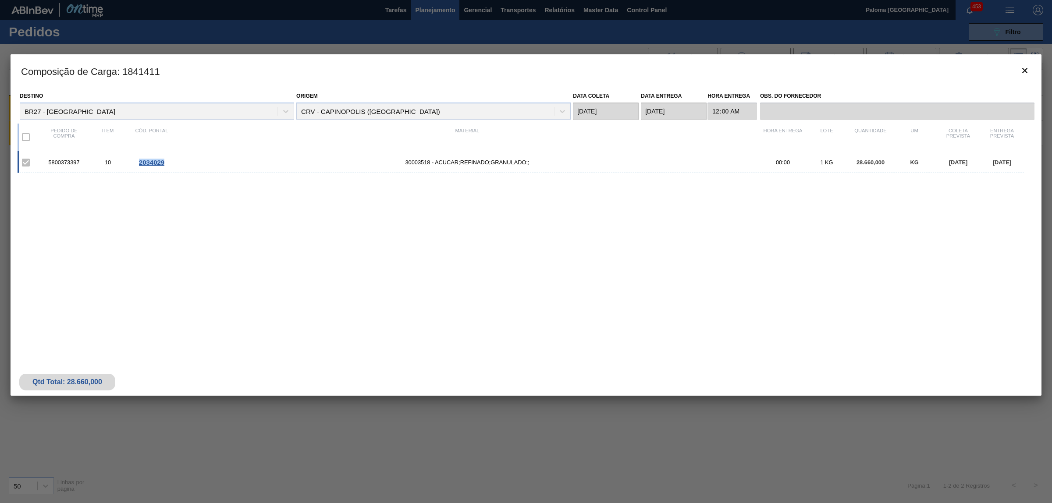
drag, startPoint x: 172, startPoint y: 163, endPoint x: 137, endPoint y: 163, distance: 35.5
click at [137, 163] on div "2034029" at bounding box center [152, 162] width 44 height 7
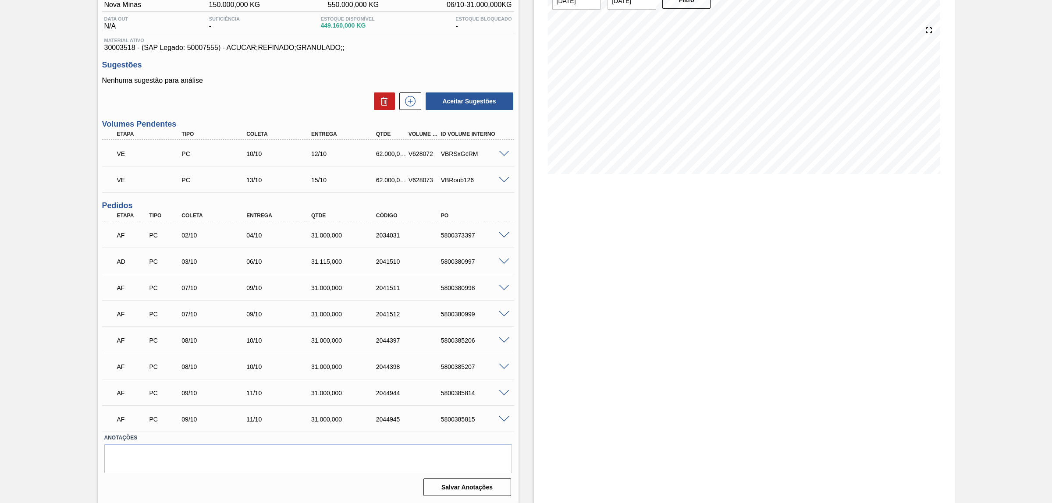
scroll to position [83, 0]
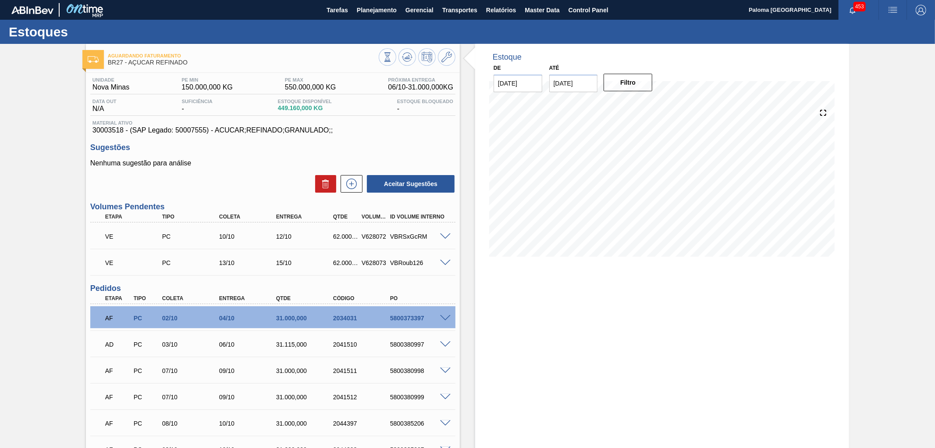
click at [447, 316] on span at bounding box center [445, 318] width 11 height 7
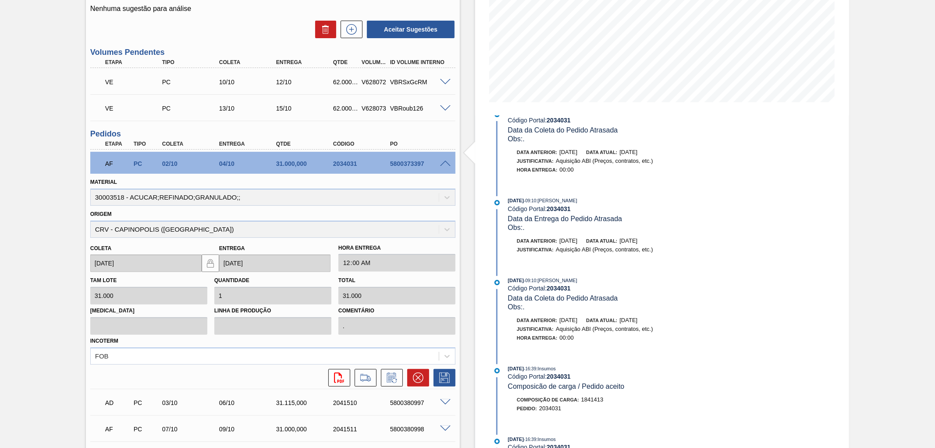
scroll to position [8, 0]
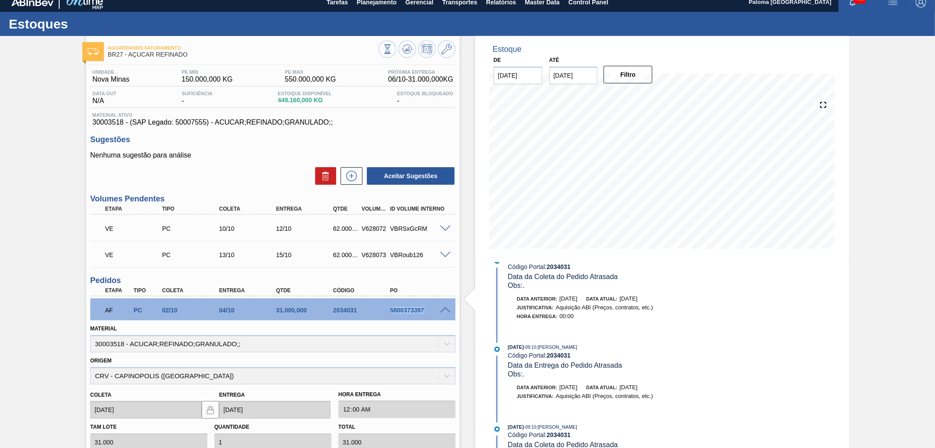
drag, startPoint x: 387, startPoint y: 311, endPoint x: 427, endPoint y: 312, distance: 39.9
click at [427, 312] on div "5800373397" at bounding box center [412, 309] width 57 height 7
copy div "5800373397"
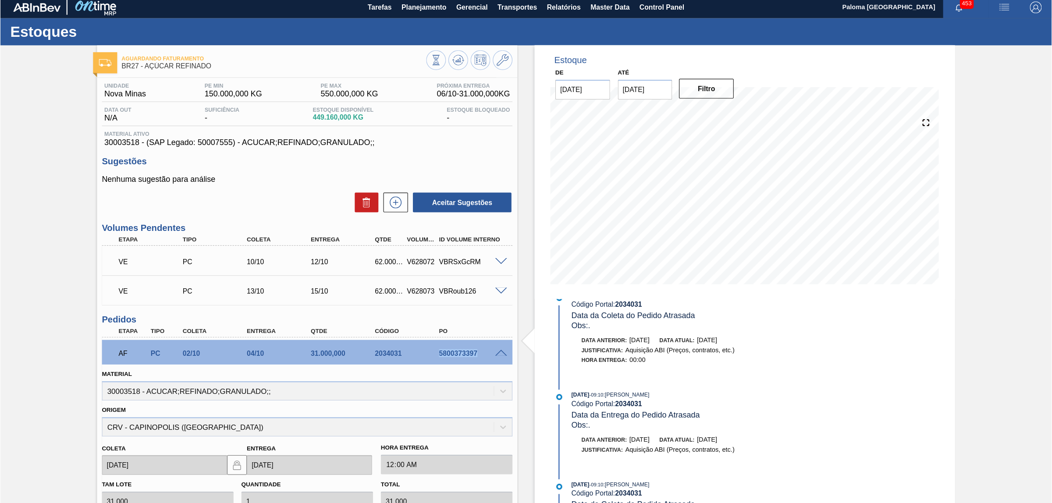
scroll to position [0, 0]
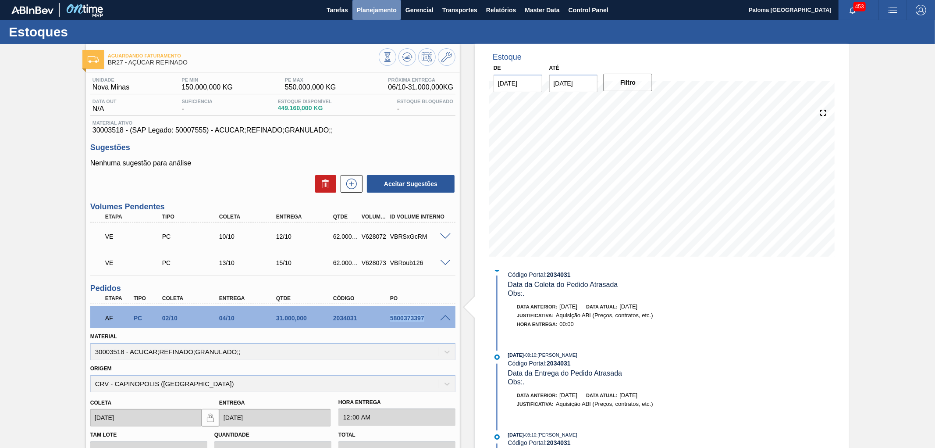
click at [363, 9] on span "Planejamento" at bounding box center [377, 10] width 40 height 11
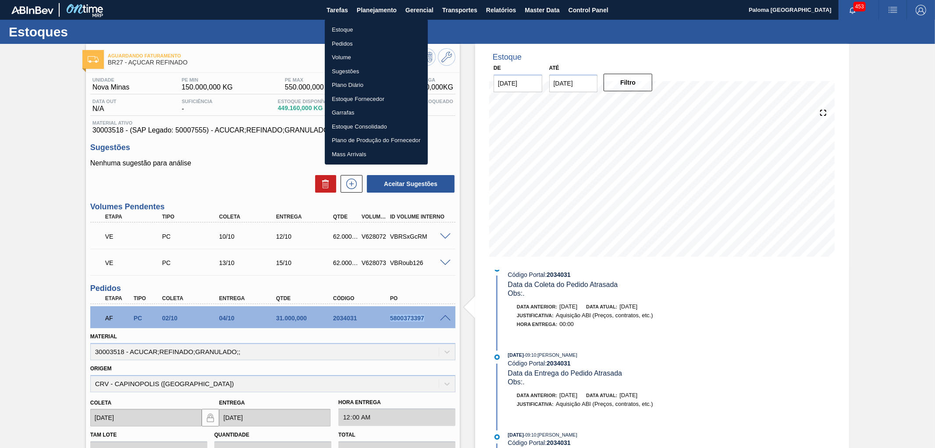
click at [339, 29] on li "Estoque" at bounding box center [376, 30] width 103 height 14
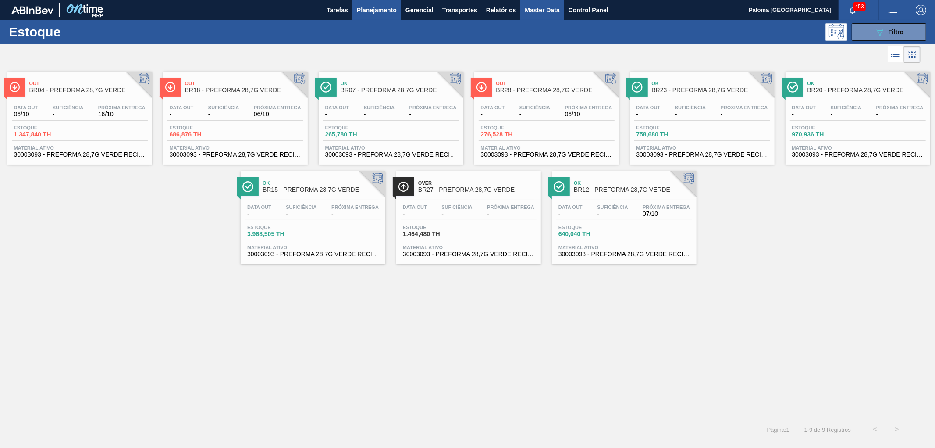
click at [531, 9] on span "Master Data" at bounding box center [542, 10] width 35 height 11
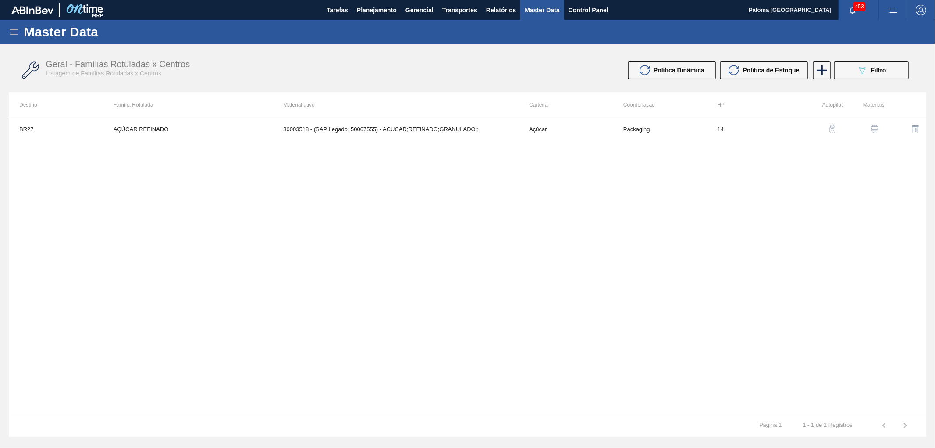
click at [18, 36] on icon at bounding box center [14, 32] width 11 height 11
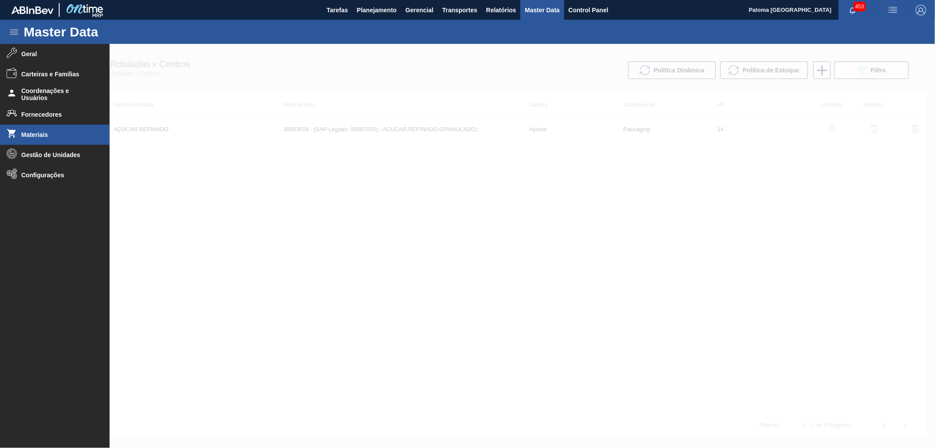
click at [39, 132] on span "Materiais" at bounding box center [57, 134] width 72 height 7
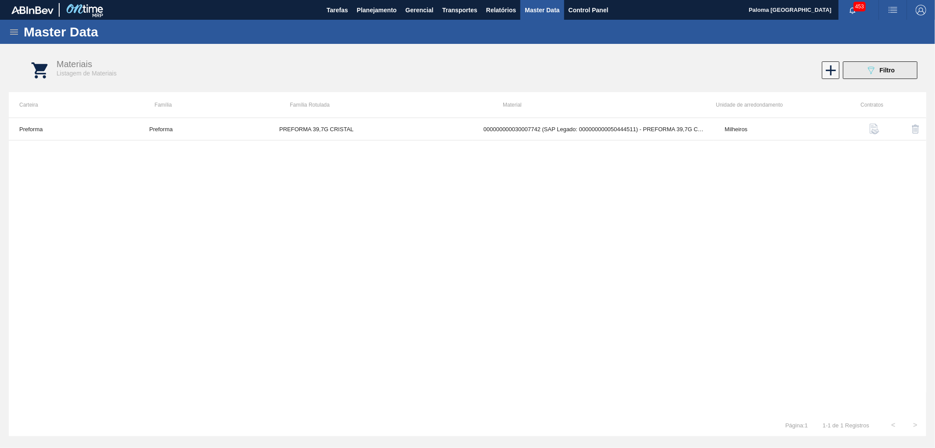
click at [886, 71] on span "Filtro" at bounding box center [887, 70] width 15 height 7
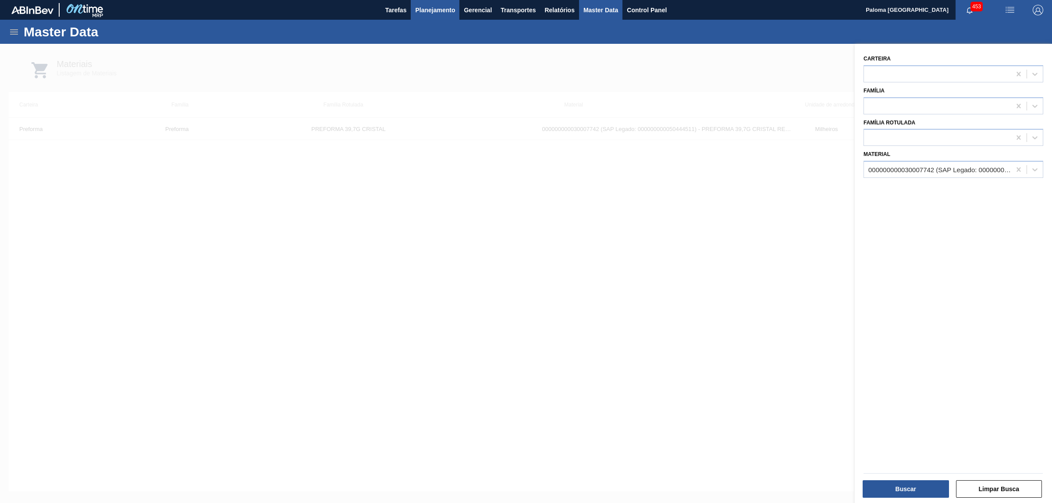
click at [424, 10] on span "Planejamento" at bounding box center [435, 10] width 40 height 11
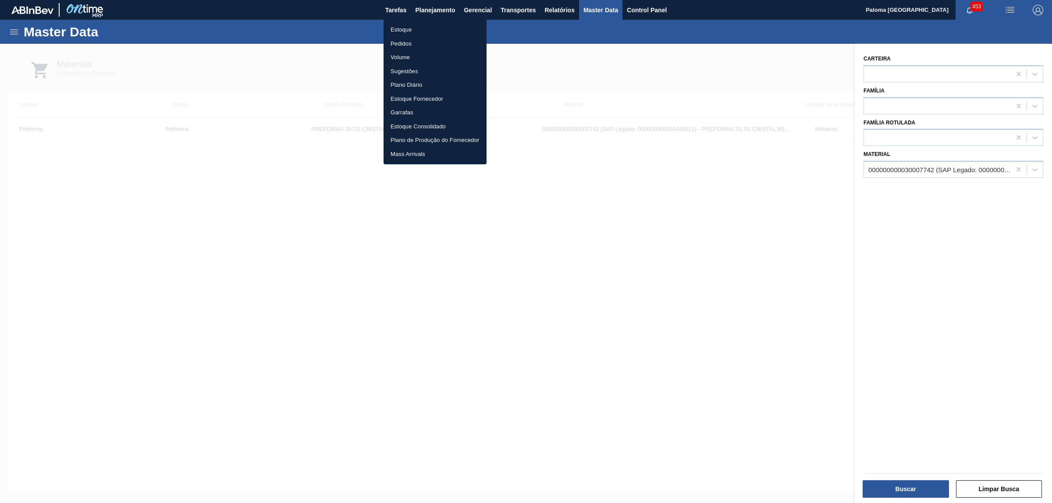
click at [415, 44] on li "Pedidos" at bounding box center [435, 44] width 103 height 14
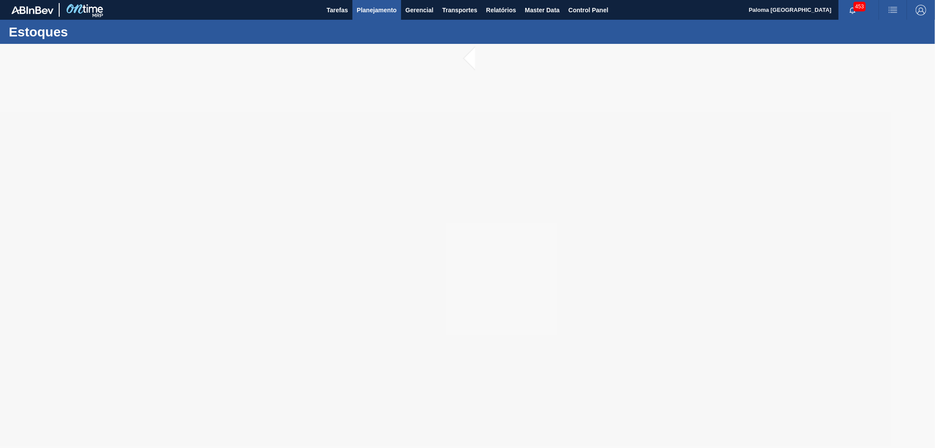
click at [374, 11] on span "Planejamento" at bounding box center [377, 10] width 40 height 11
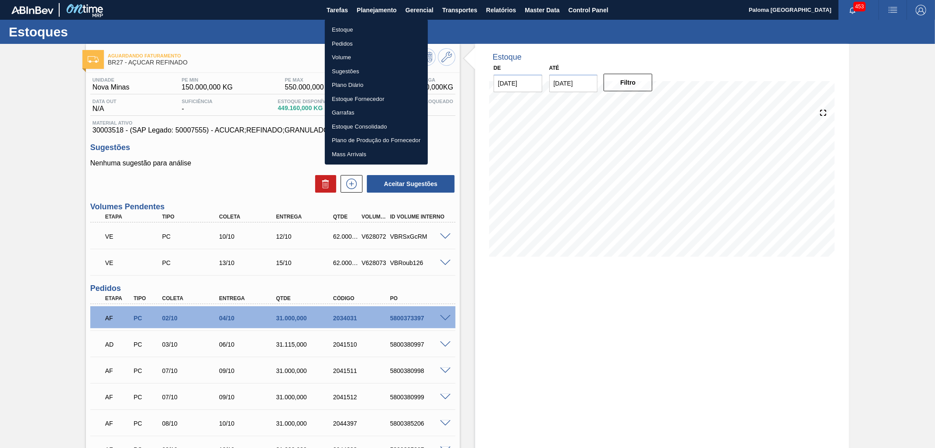
click at [446, 63] on div at bounding box center [467, 224] width 935 height 448
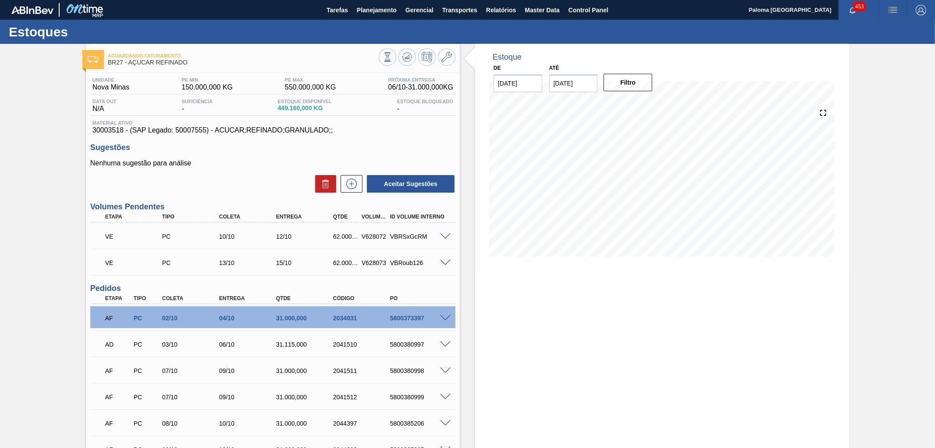
click at [447, 0] on body "Tarefas Planejamento Gerencial Transportes Relatórios Master Data Control Panel…" at bounding box center [467, 0] width 935 height 0
click at [447, 58] on icon at bounding box center [446, 57] width 11 height 11
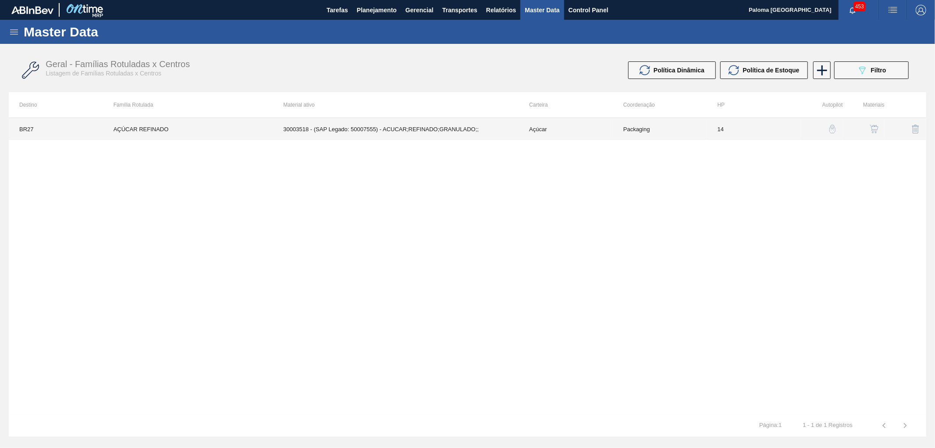
click at [432, 126] on td "30003518 - (SAP Legado: 50007555) - ACUCAR;REFINADO;GRANULADO;;" at bounding box center [396, 129] width 246 height 22
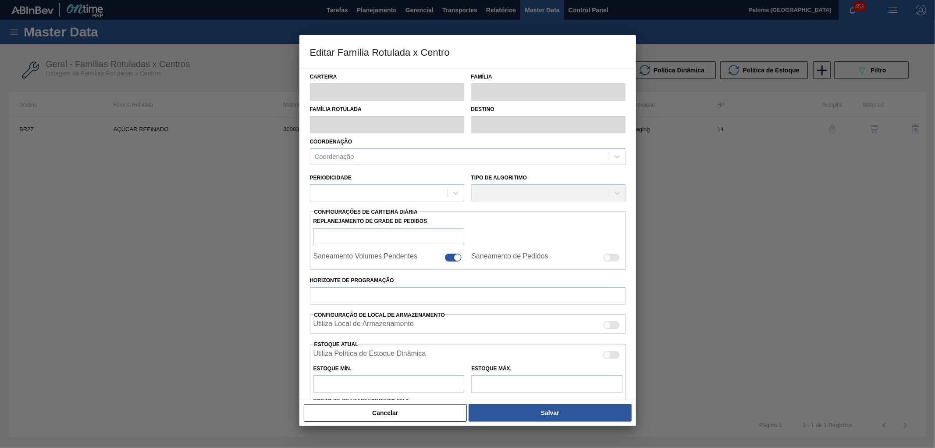
type input "Açúcar"
type input "AÇÚCAR REFINADO"
type input "BR27 - Nova Minas"
type input "2"
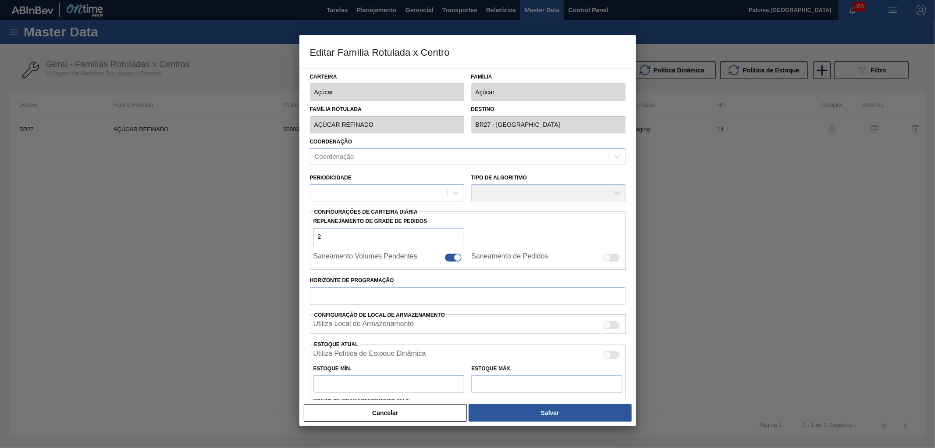
checkbox input "true"
type input "14"
type input "150.000"
type input "550.000"
type input "100"
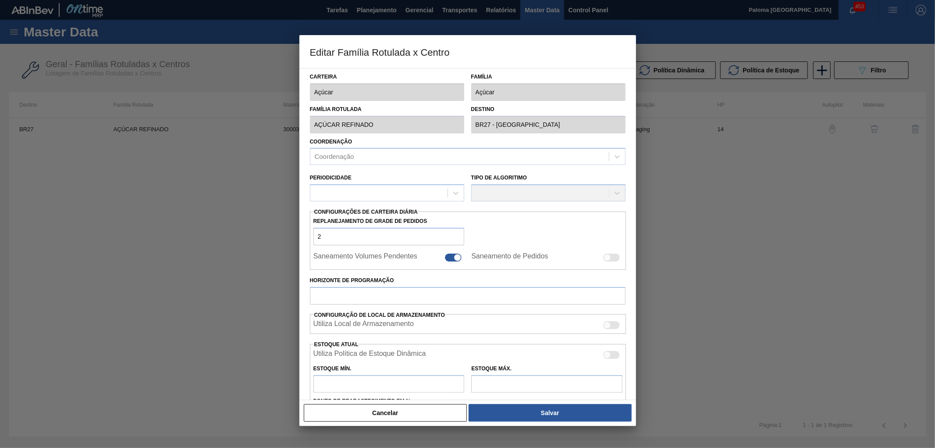
type input "550.000,000"
checkbox input "true"
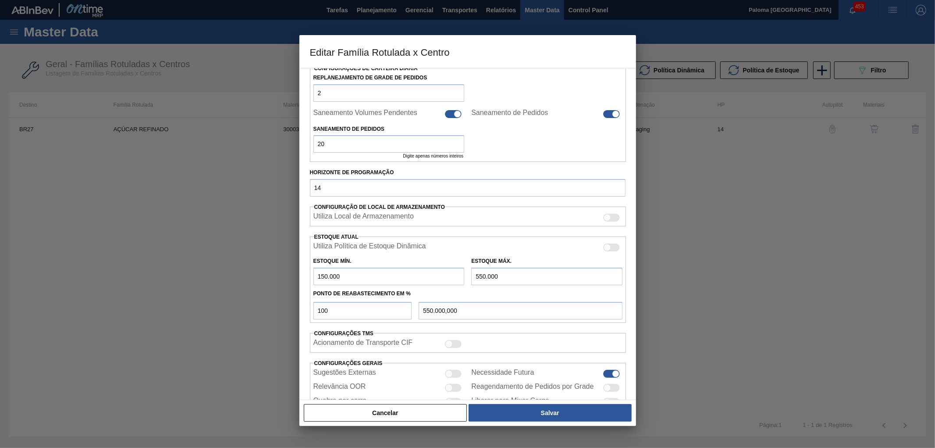
scroll to position [146, 0]
click at [612, 245] on div at bounding box center [611, 247] width 17 height 8
checkbox input "true"
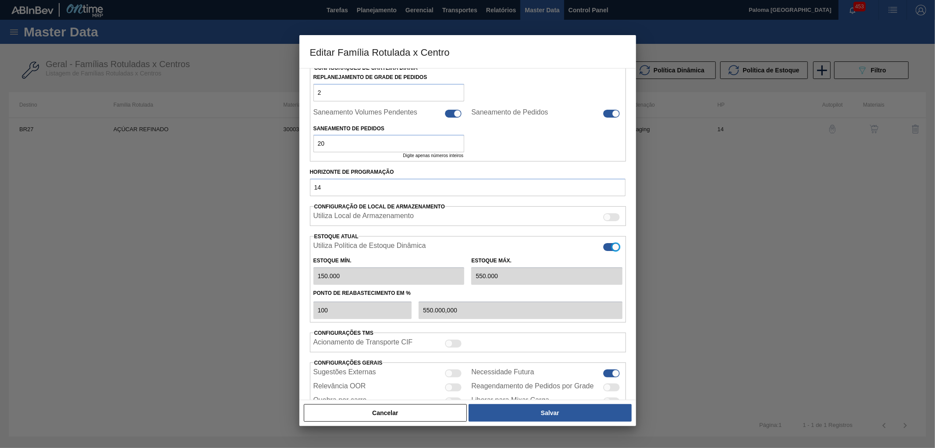
type input "0"
type input "0,000"
click at [412, 408] on button "Cancelar" at bounding box center [386, 413] width 164 height 18
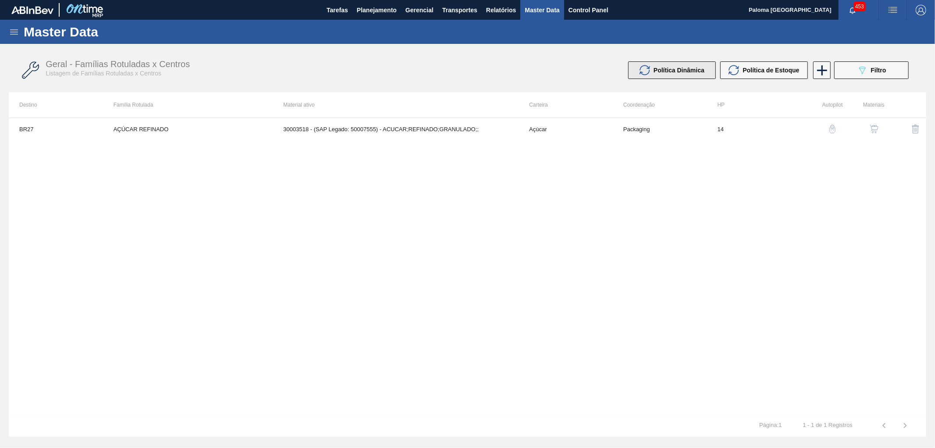
click at [661, 71] on span "Política Dinâmica" at bounding box center [679, 70] width 51 height 7
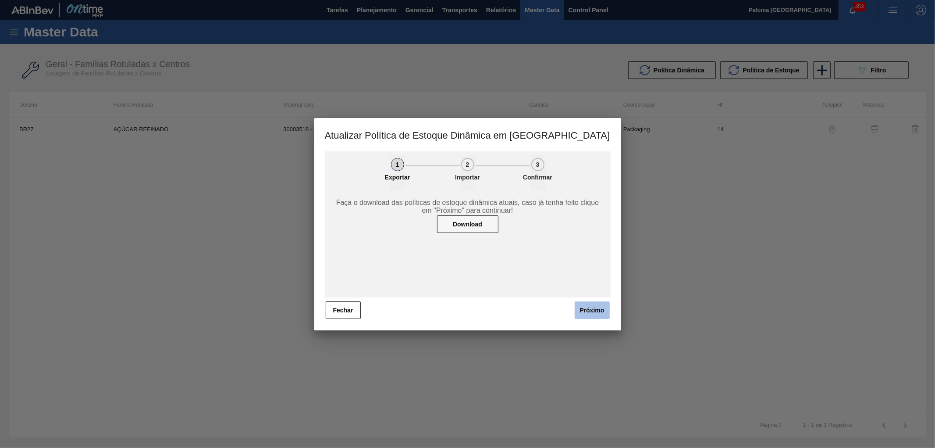
click at [601, 314] on button "Próximo" at bounding box center [592, 310] width 35 height 18
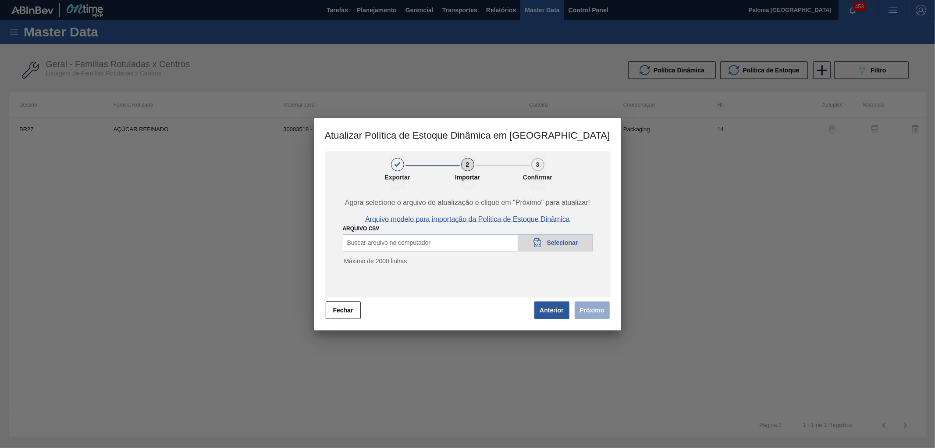
click at [504, 216] on span "Arquivo modelo para importação da Política de Estoque Dinâmica" at bounding box center [467, 219] width 205 height 8
click at [336, 306] on button "Fechar" at bounding box center [343, 310] width 35 height 18
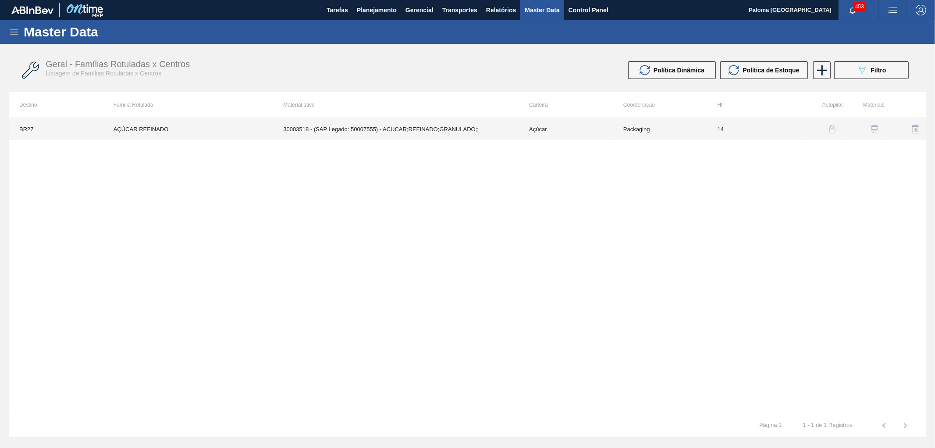
click at [456, 136] on td "30003518 - (SAP Legado: 50007555) - ACUCAR;REFINADO;GRANULADO;;" at bounding box center [396, 129] width 246 height 22
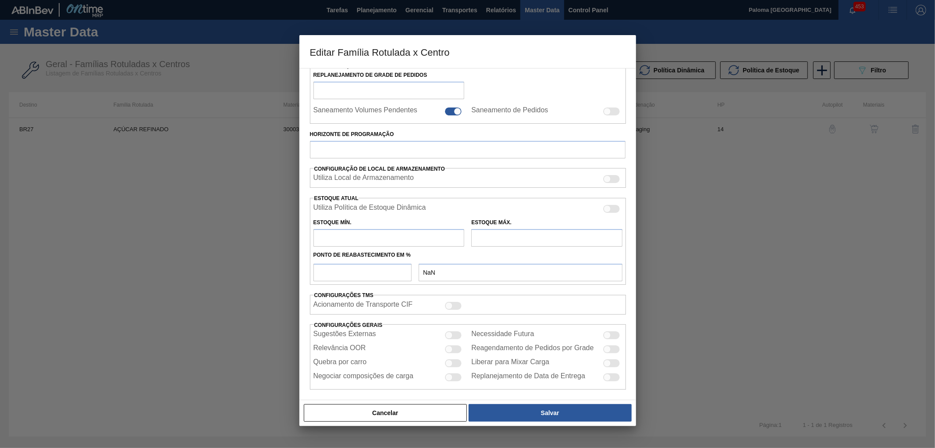
scroll to position [0, 0]
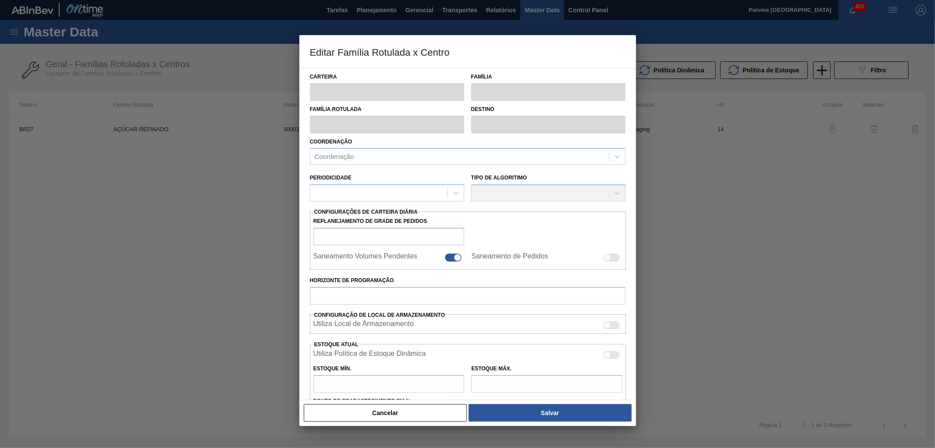
type input "Açúcar"
type input "AÇÚCAR REFINADO"
type input "BR27 - Nova Minas"
type input "2"
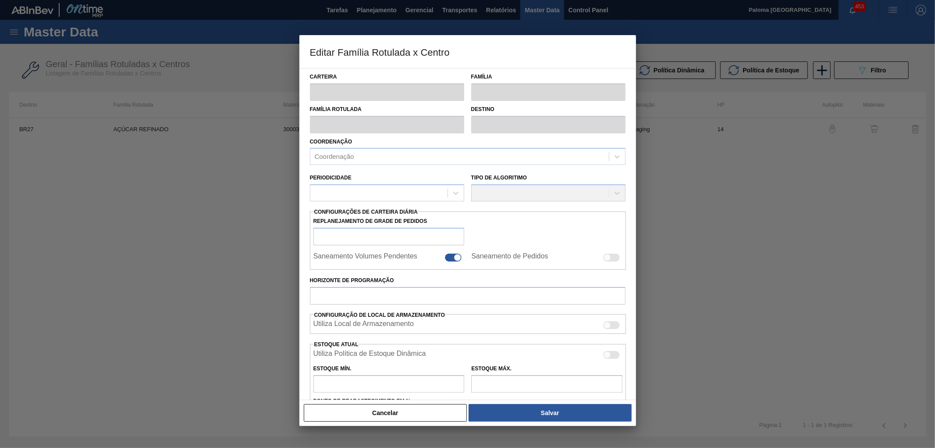
checkbox input "true"
type input "14"
type input "150.000"
type input "550.000"
type input "100"
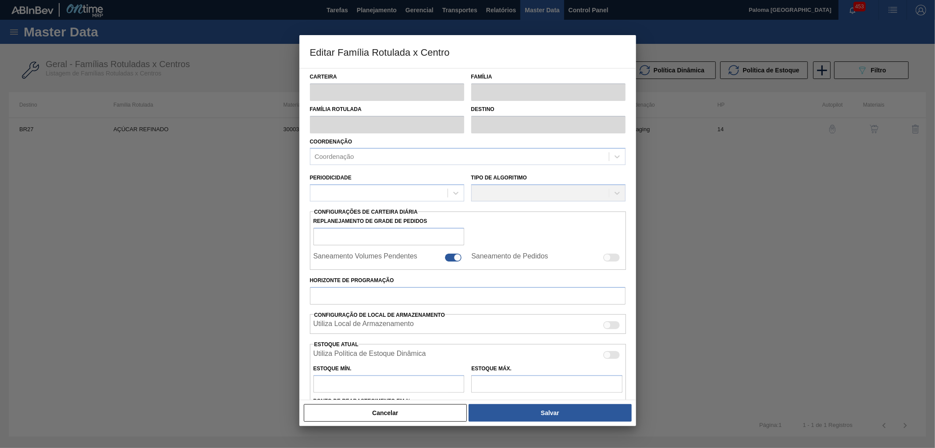
type input "550.000,000"
checkbox input "true"
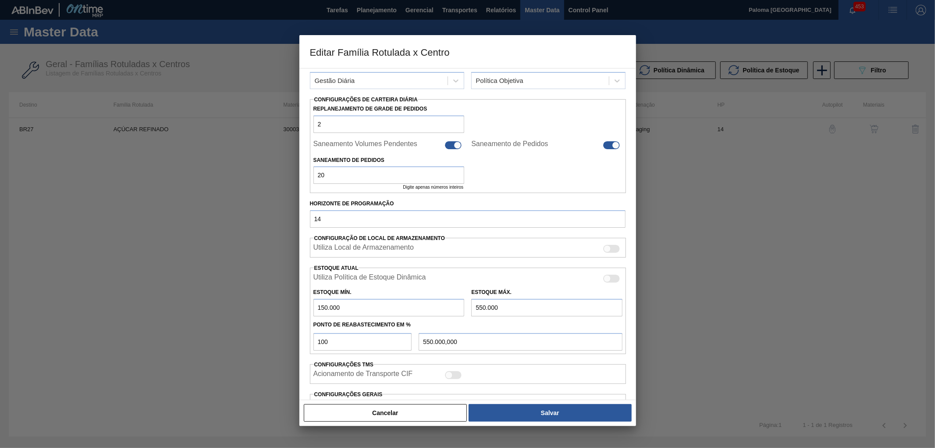
scroll to position [189, 0]
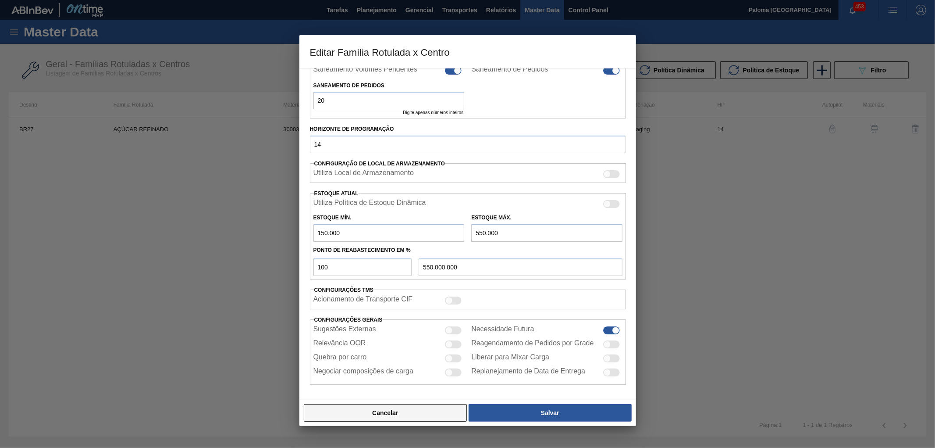
click at [411, 410] on button "Cancelar" at bounding box center [386, 413] width 164 height 18
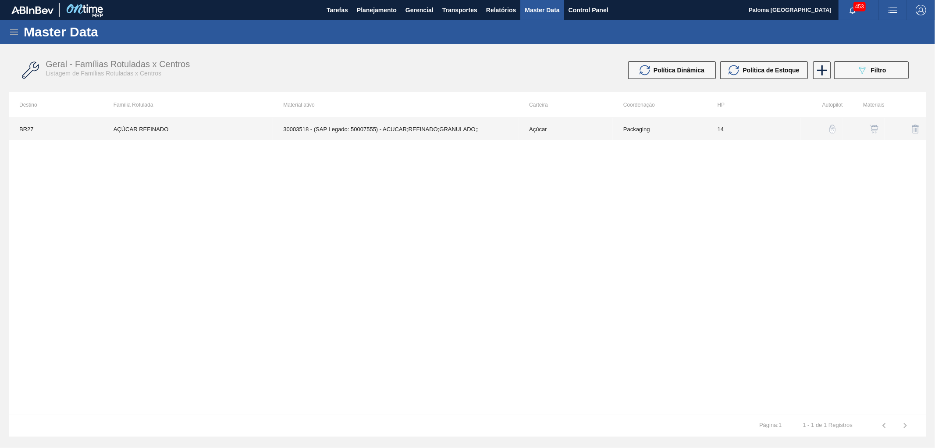
click at [646, 132] on td "Packaging" at bounding box center [660, 129] width 94 height 22
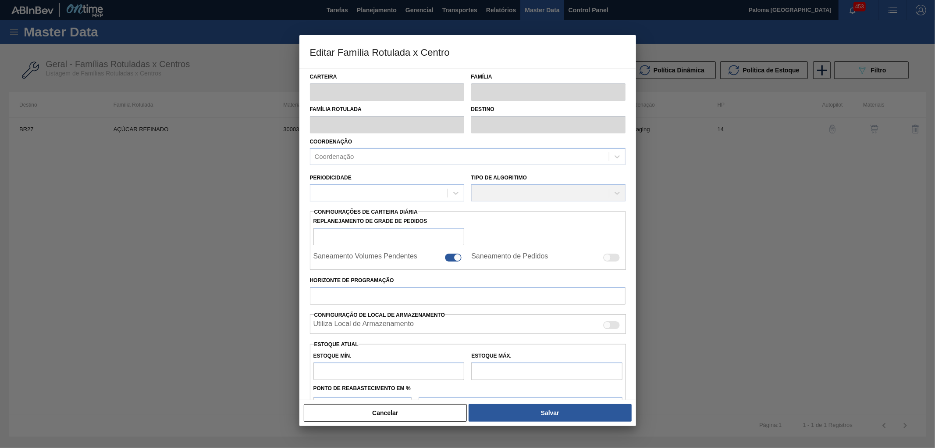
type input "Açúcar"
type input "AÇÚCAR REFINADO"
type input "BR27 - Nova Minas"
type input "2"
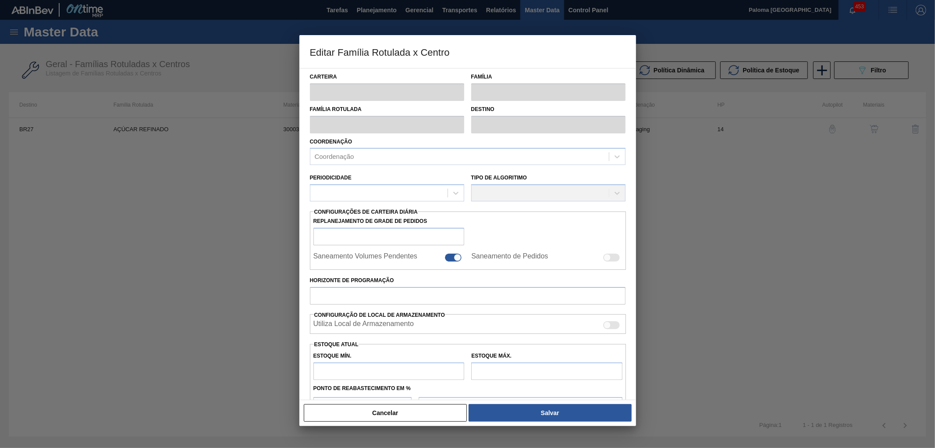
checkbox input "true"
type input "14"
type input "150.000"
type input "550.000"
type input "100"
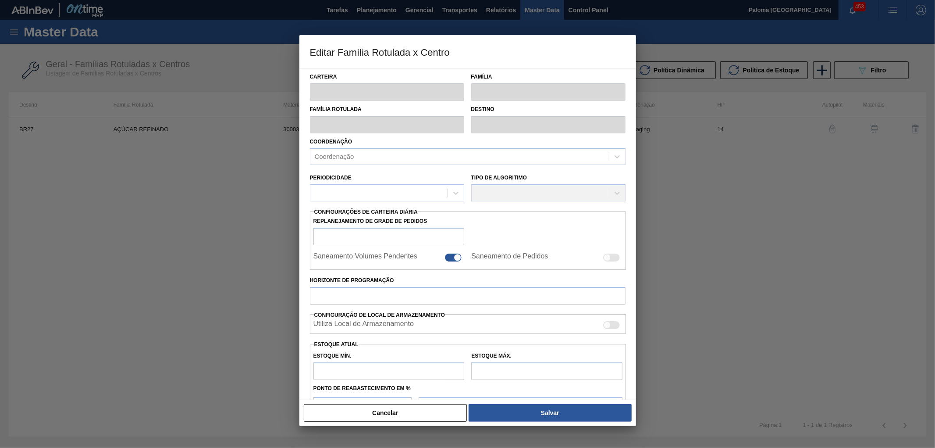
type input "550.000,000"
checkbox input "true"
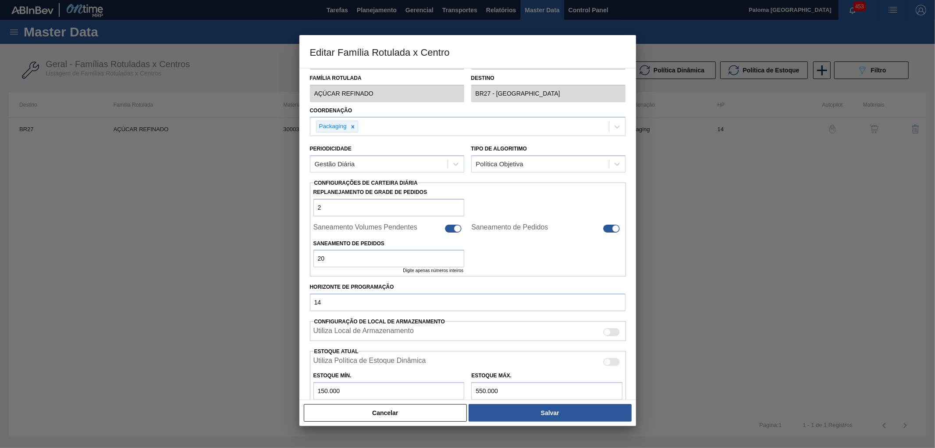
scroll to position [97, 0]
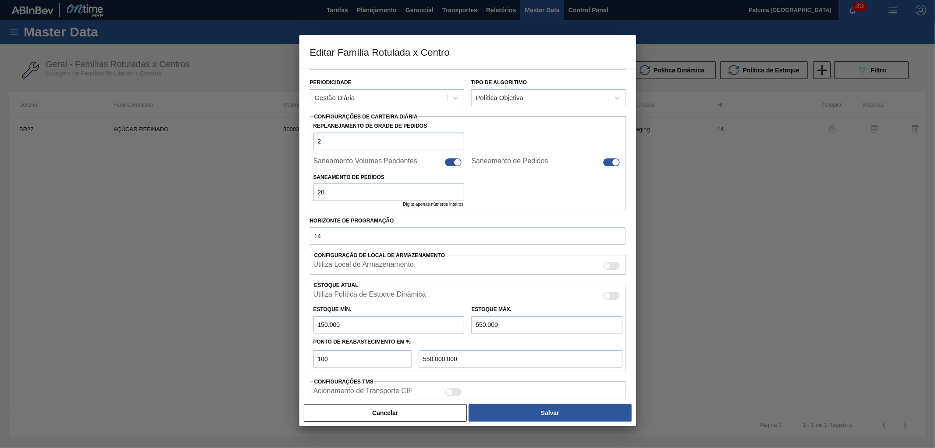
drag, startPoint x: 519, startPoint y: 325, endPoint x: 371, endPoint y: 325, distance: 148.6
click at [385, 325] on div "Estoque Mín. 150.000 Estoque Máx. 550.000" at bounding box center [468, 317] width 317 height 32
drag, startPoint x: 327, startPoint y: 325, endPoint x: 261, endPoint y: 323, distance: 66.2
click at [261, 323] on div "Editar Família Rotulada x Centro Carteira Açúcar Família Açúcar Família Rotulad…" at bounding box center [467, 224] width 935 height 448
drag, startPoint x: 404, startPoint y: 354, endPoint x: 324, endPoint y: 353, distance: 80.2
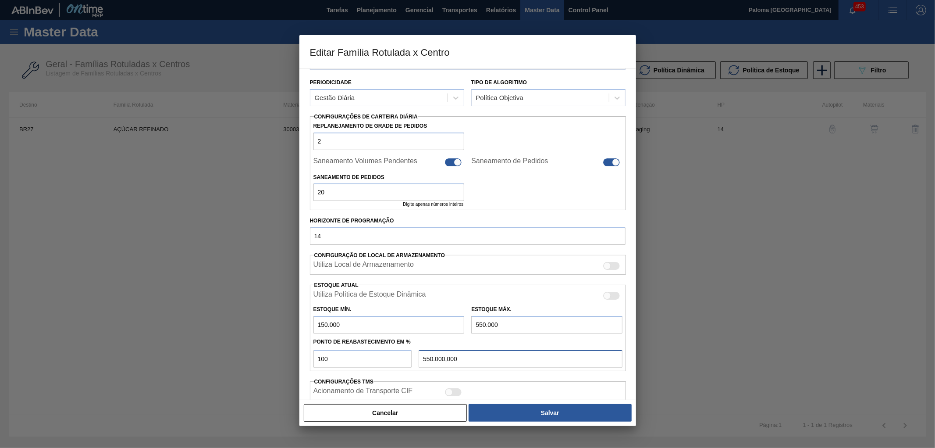
click at [349, 354] on div "100 550.000,000" at bounding box center [468, 358] width 317 height 20
drag, startPoint x: 325, startPoint y: 357, endPoint x: 278, endPoint y: 360, distance: 47.4
click at [277, 360] on div "Editar Família Rotulada x Centro Carteira Açúcar Família Açúcar Família Rotulad…" at bounding box center [467, 224] width 935 height 448
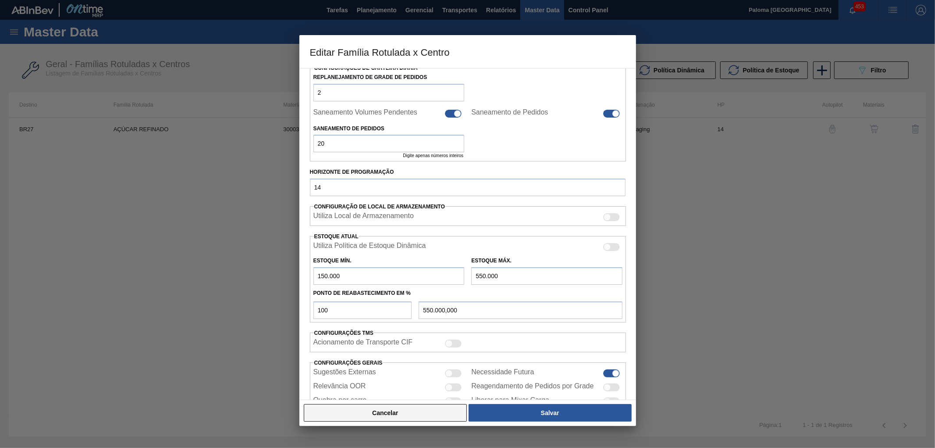
click at [445, 411] on button "Cancelar" at bounding box center [386, 413] width 164 height 18
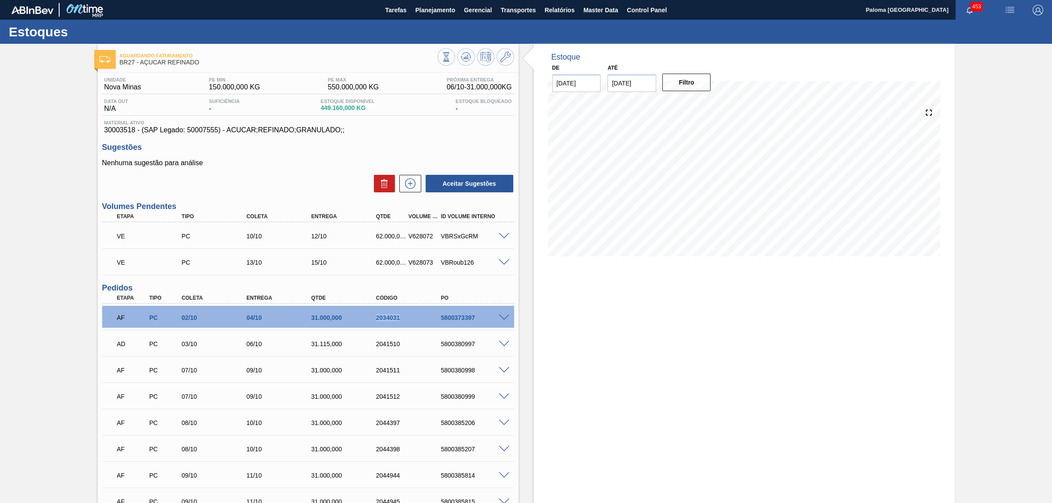
drag, startPoint x: 401, startPoint y: 324, endPoint x: 375, endPoint y: 320, distance: 26.5
click at [375, 320] on div "AF PC 02/10 04/10 31.000,000 2034031 5800373397" at bounding box center [305, 317] width 389 height 18
copy div "2034031"
drag, startPoint x: 478, startPoint y: 319, endPoint x: 432, endPoint y: 313, distance: 46.0
click at [432, 313] on div "AF PC 02/10 04/10 31.000,000 2034031 5800373397" at bounding box center [305, 317] width 389 height 18
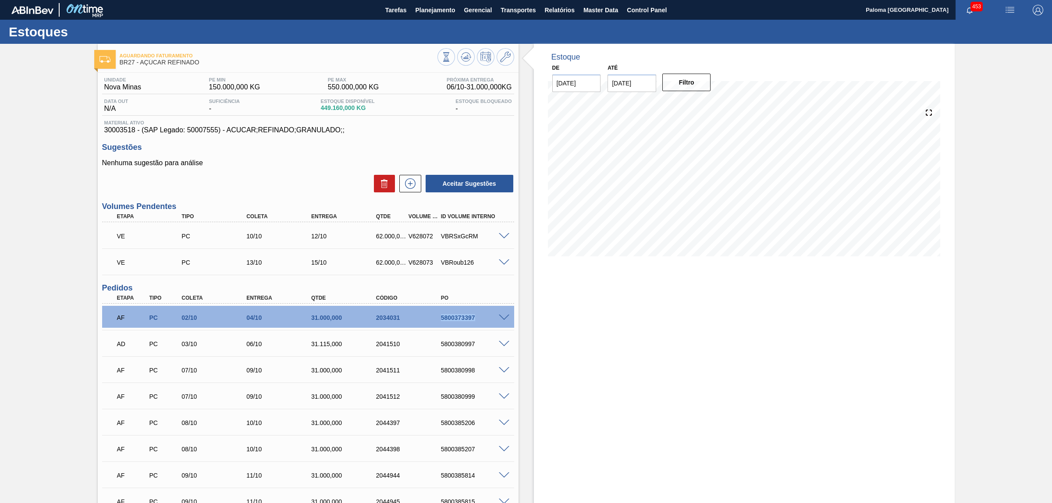
copy div "5800373397"
click at [472, 322] on div "AF PC 02/10 04/10 31.000,000 2034031 5800373397" at bounding box center [305, 317] width 389 height 18
drag, startPoint x: 477, startPoint y: 317, endPoint x: 430, endPoint y: 318, distance: 46.9
click at [430, 318] on div "AF PC 02/10 04/10 31.000,000 2034031 5800373397" at bounding box center [305, 317] width 389 height 18
copy div "5800373397"
